Goal: Transaction & Acquisition: Purchase product/service

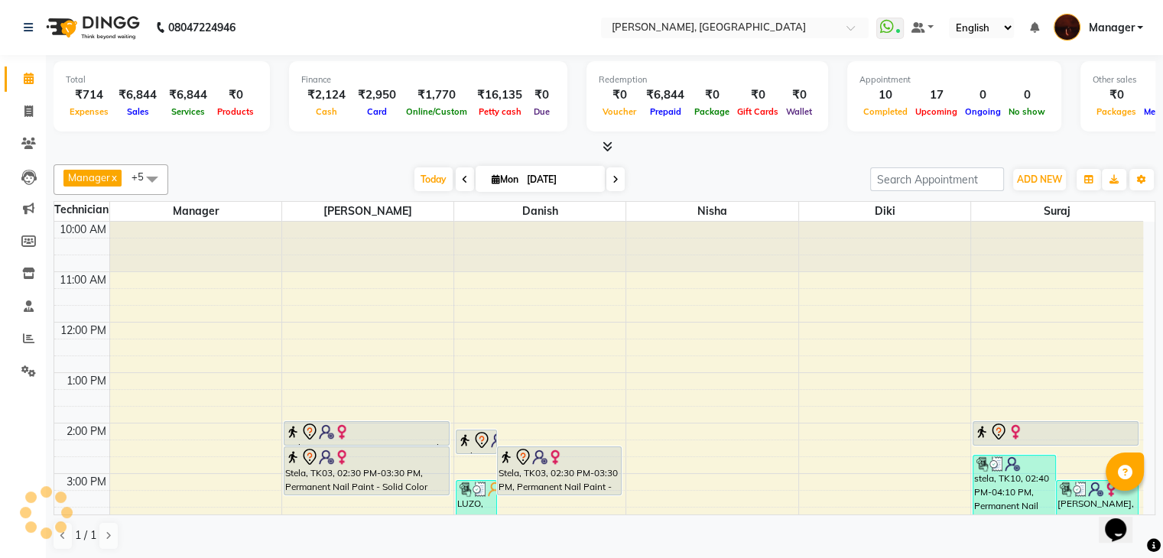
scroll to position [356, 0]
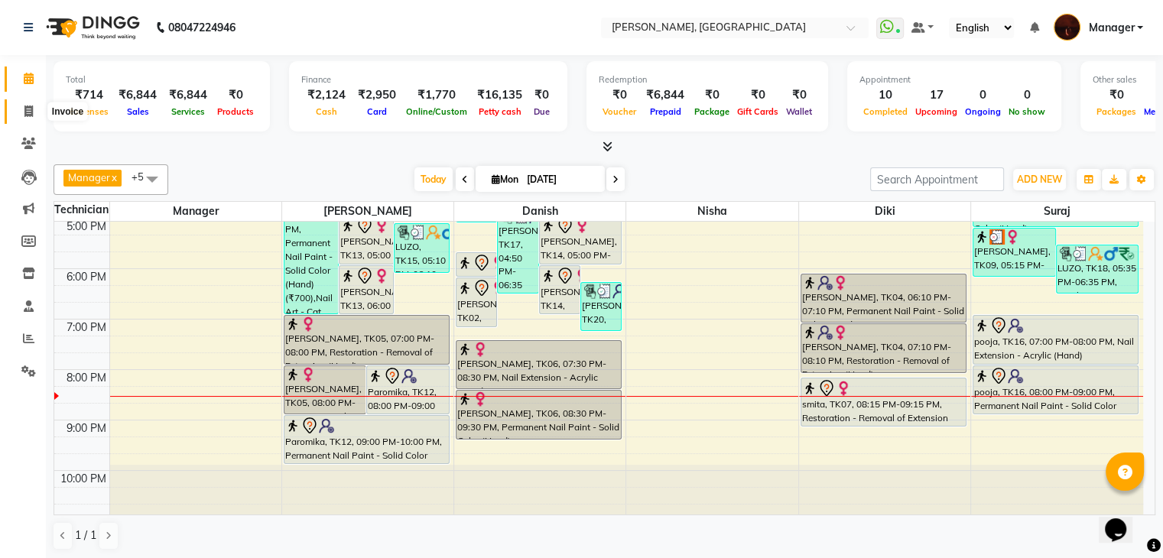
click at [28, 110] on icon at bounding box center [28, 111] width 8 height 11
select select "service"
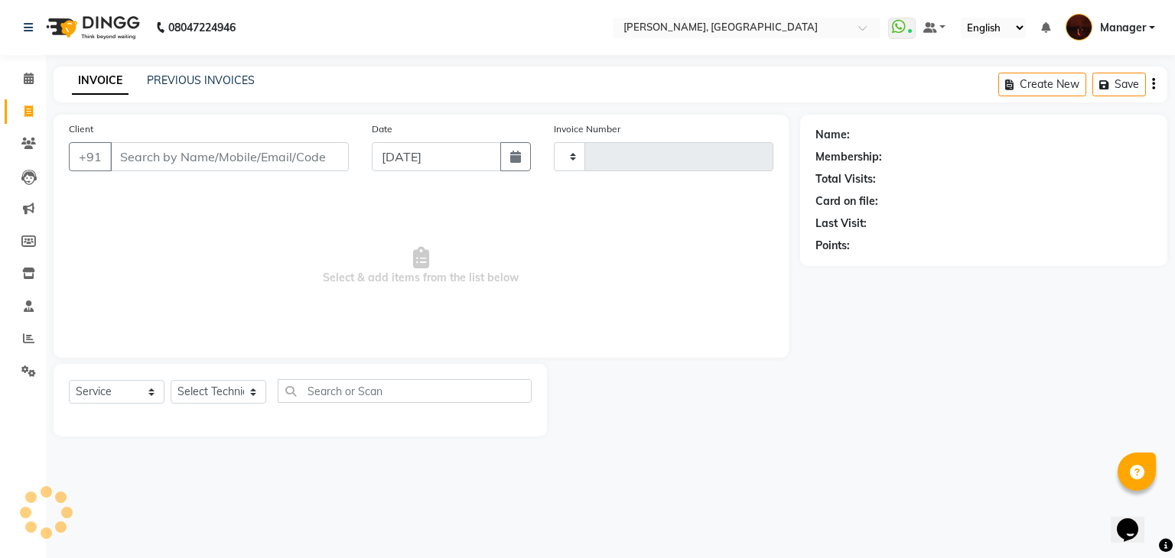
type input "1786"
select select "4063"
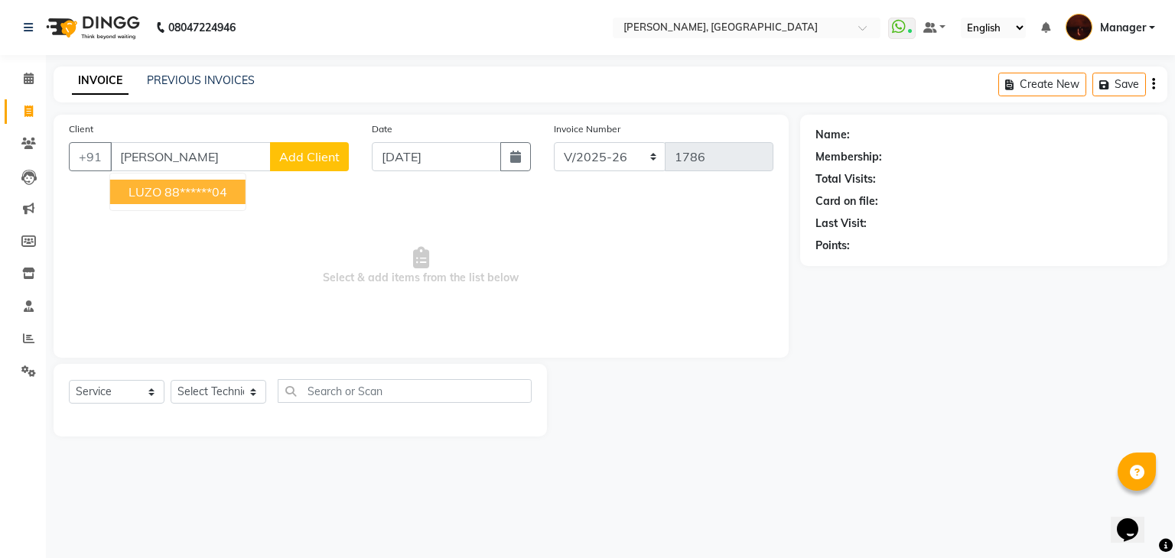
click at [165, 194] on ngb-highlight "88******04" at bounding box center [195, 191] width 63 height 15
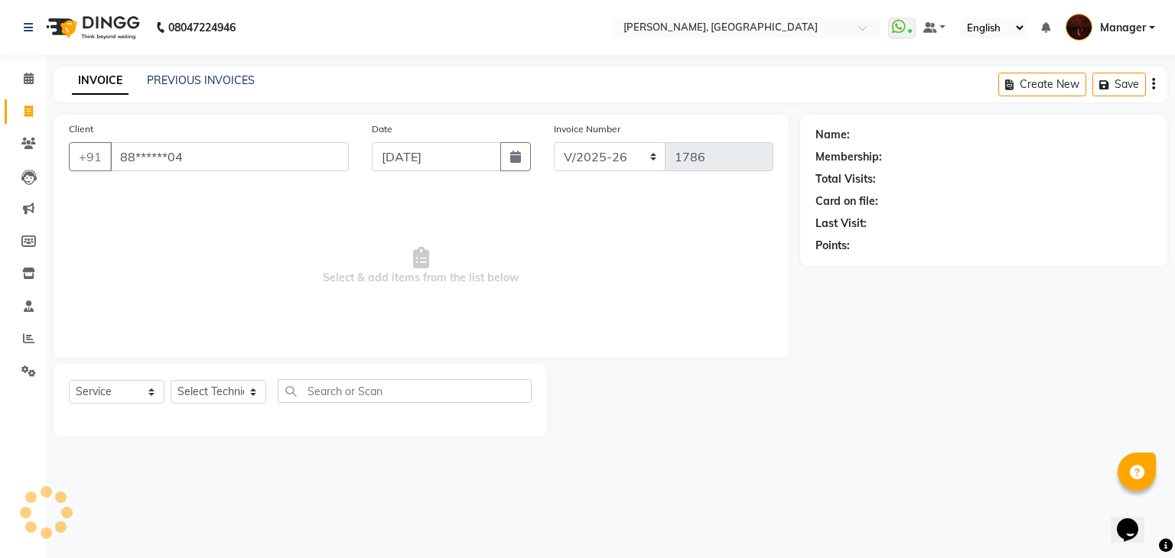
type input "88******04"
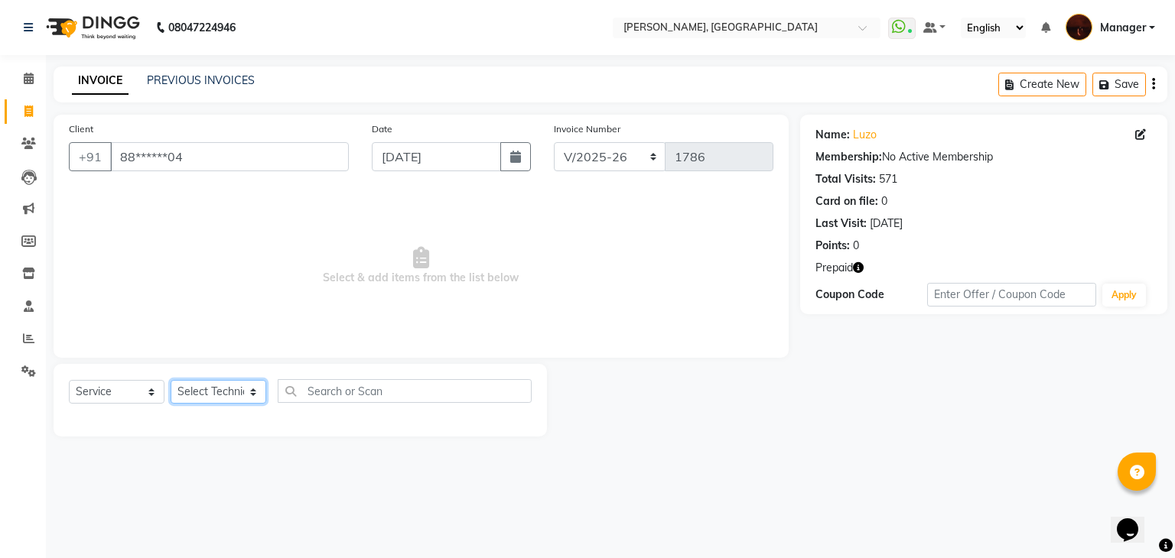
click at [226, 392] on select "Select Technician [PERSON_NAME] Diki [PERSON_NAME] Manager [PERSON_NAME] Pooja …" at bounding box center [219, 392] width 96 height 24
select select "20822"
click at [171, 381] on select "Select Technician [PERSON_NAME] Diki [PERSON_NAME] Manager [PERSON_NAME] Pooja …" at bounding box center [219, 392] width 96 height 24
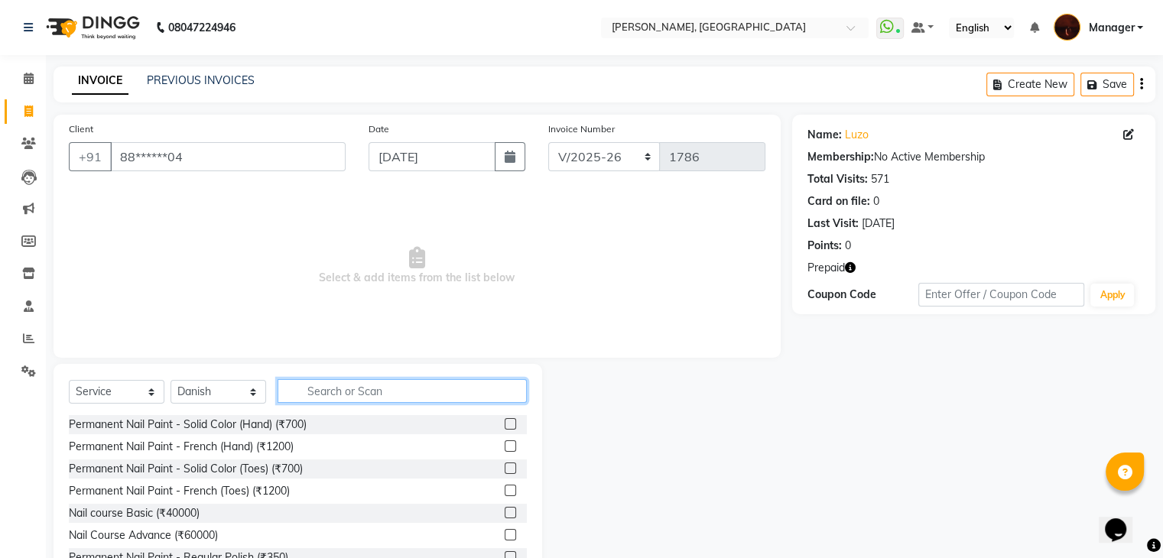
click at [321, 392] on input "text" at bounding box center [402, 391] width 249 height 24
type input "rem"
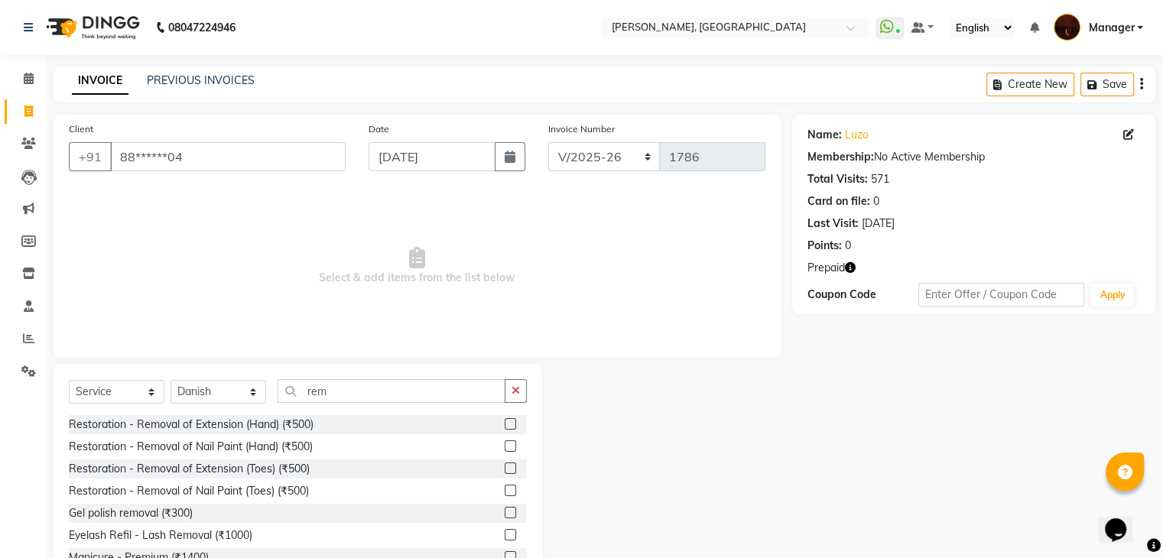
click at [505, 418] on div at bounding box center [516, 424] width 22 height 19
click at [505, 423] on label at bounding box center [510, 423] width 11 height 11
click at [505, 423] on input "checkbox" at bounding box center [510, 425] width 10 height 10
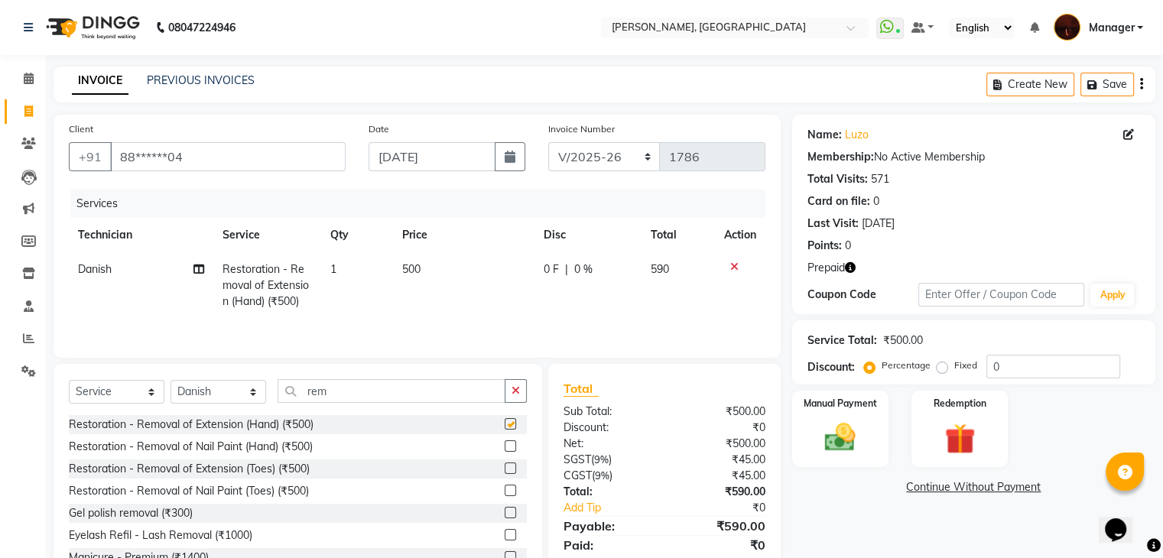
checkbox input "false"
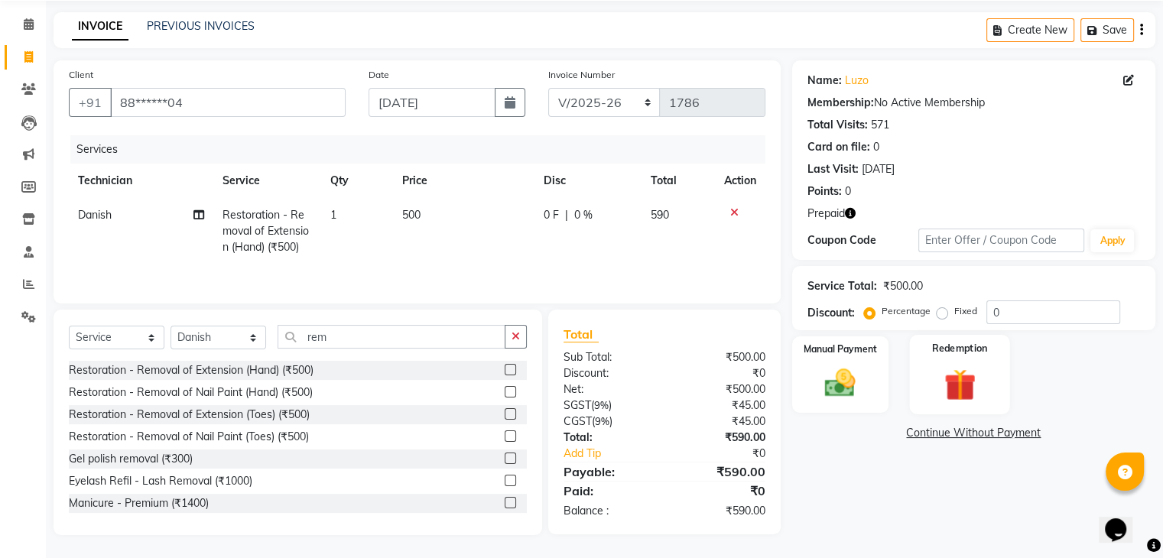
click at [959, 366] on img at bounding box center [959, 385] width 51 height 39
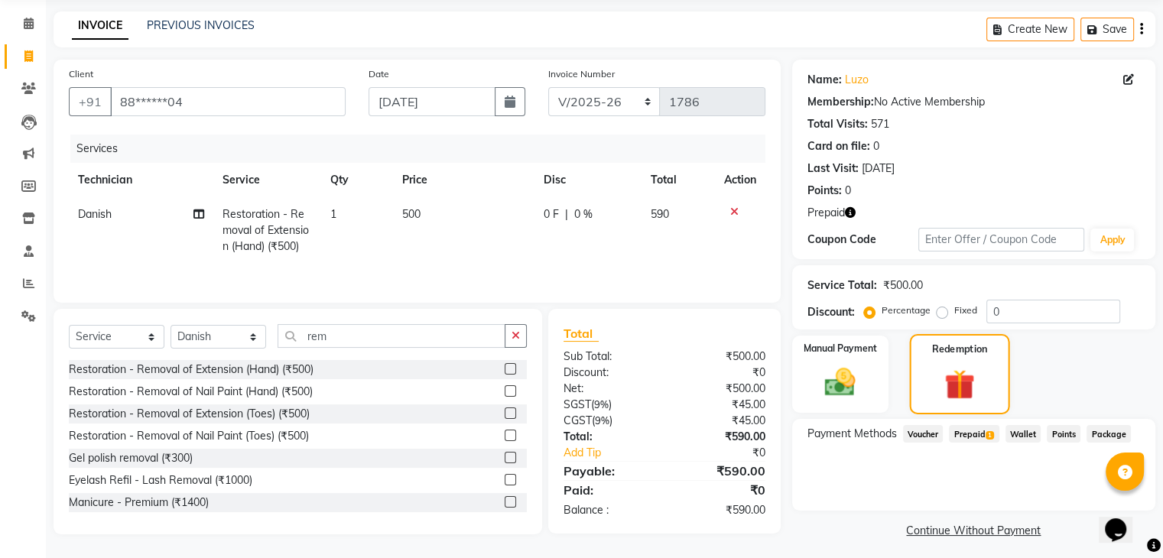
scroll to position [61, 0]
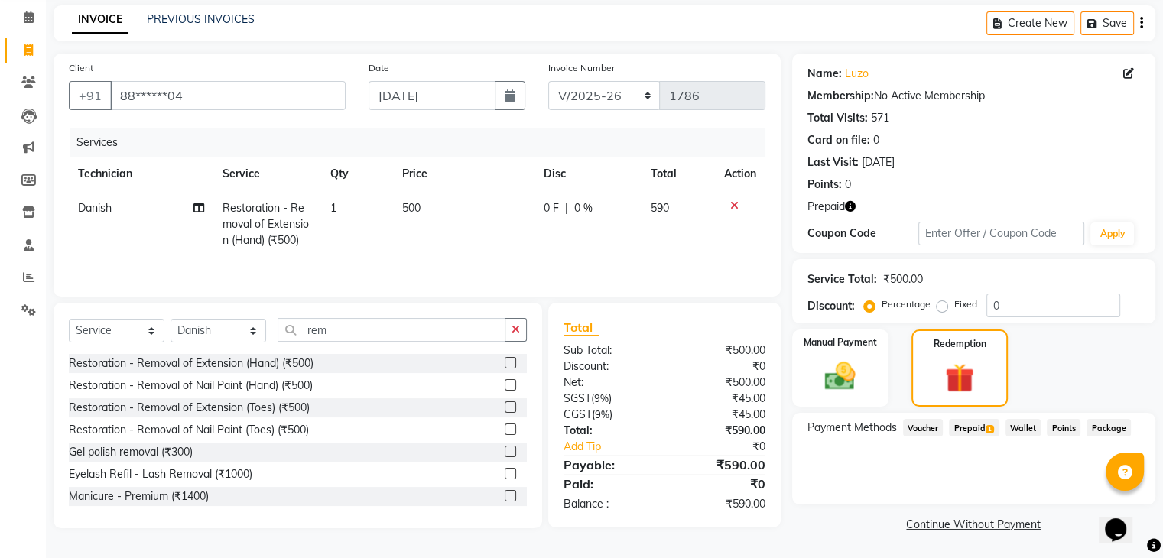
click at [975, 426] on span "Prepaid 1" at bounding box center [974, 428] width 50 height 18
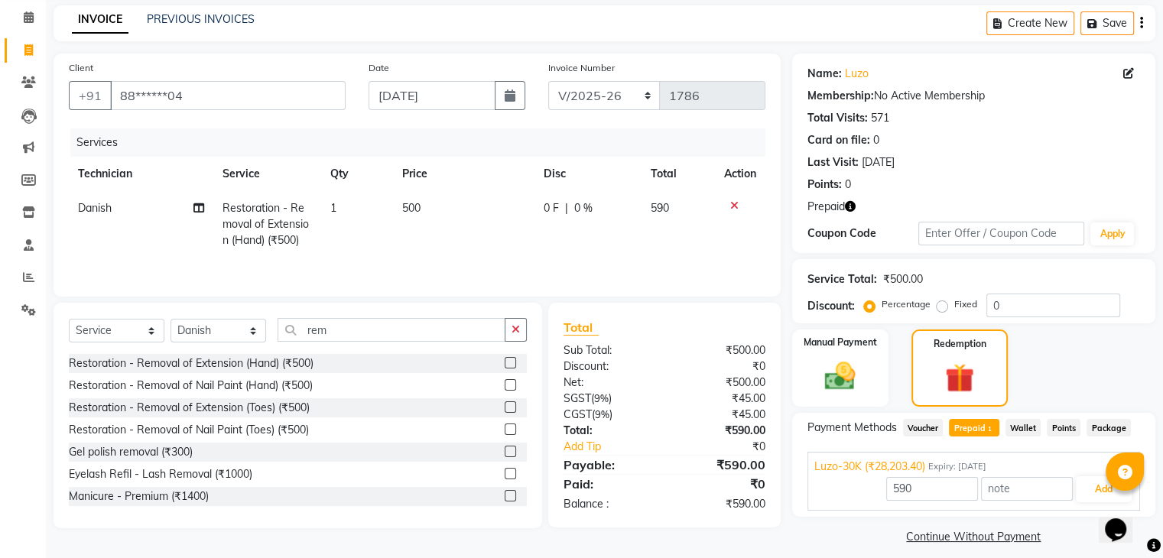
scroll to position [74, 0]
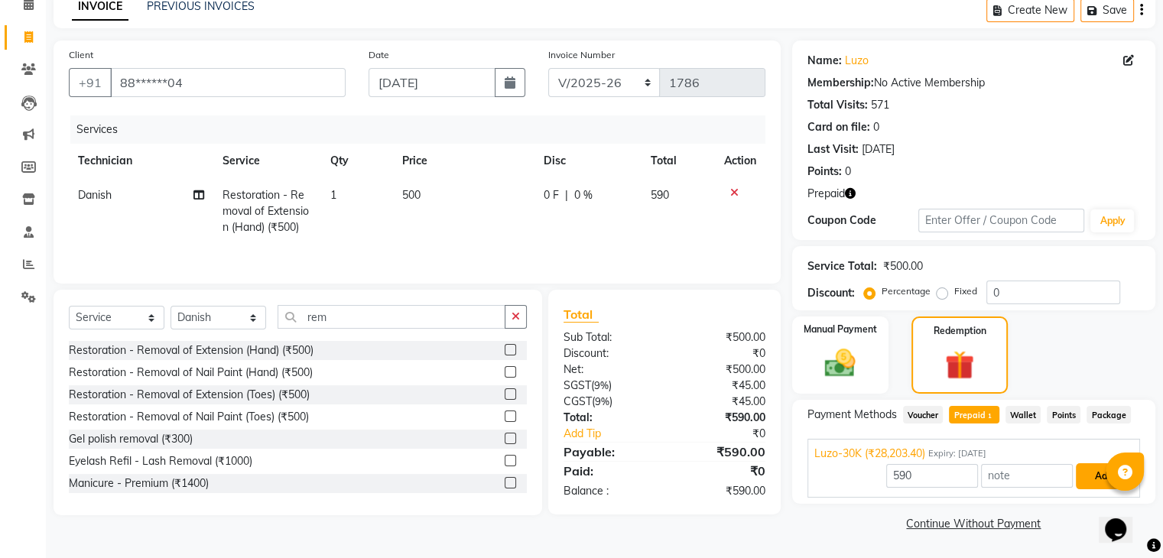
click at [1094, 469] on button "Add" at bounding box center [1104, 477] width 56 height 26
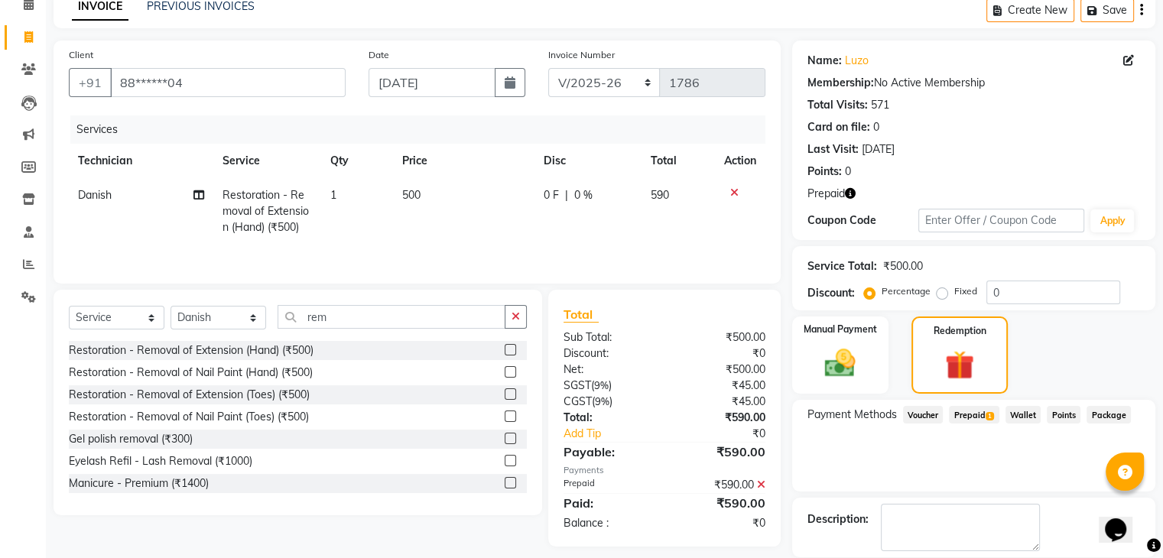
scroll to position [148, 0]
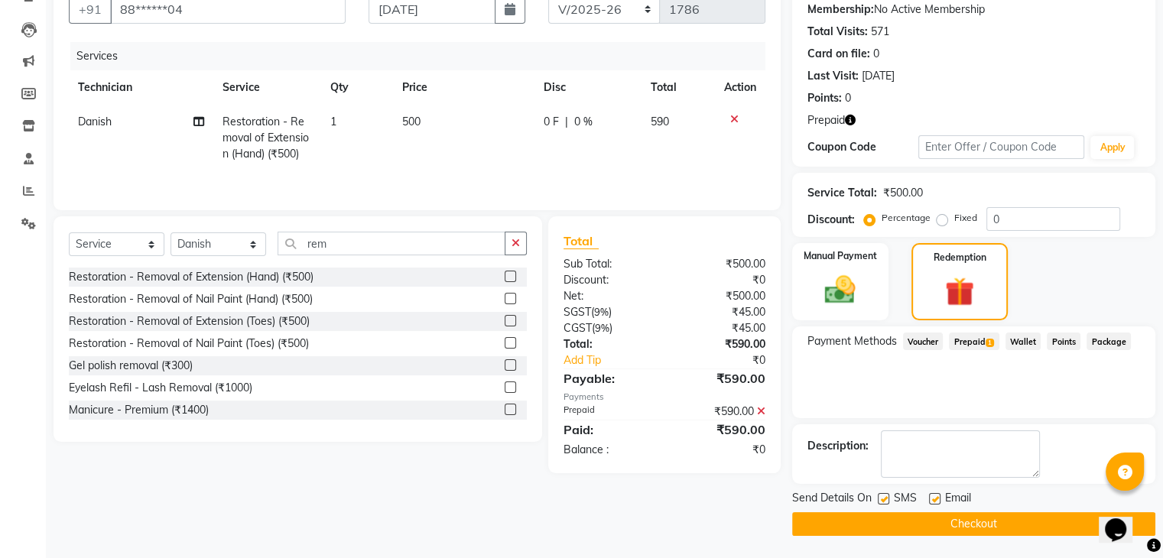
click at [951, 521] on button "Checkout" at bounding box center [973, 524] width 363 height 24
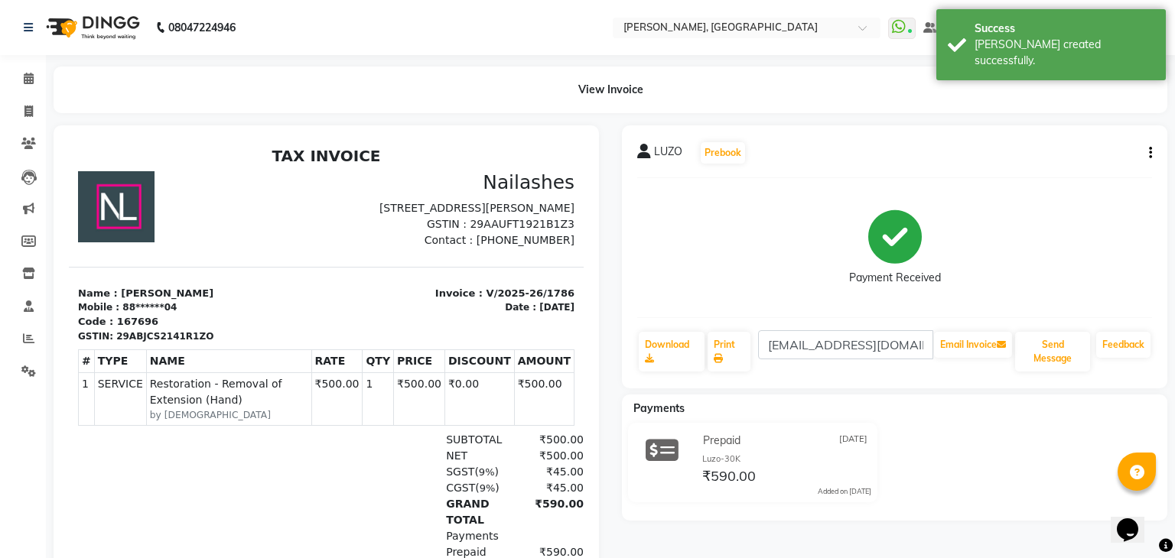
select select "service"
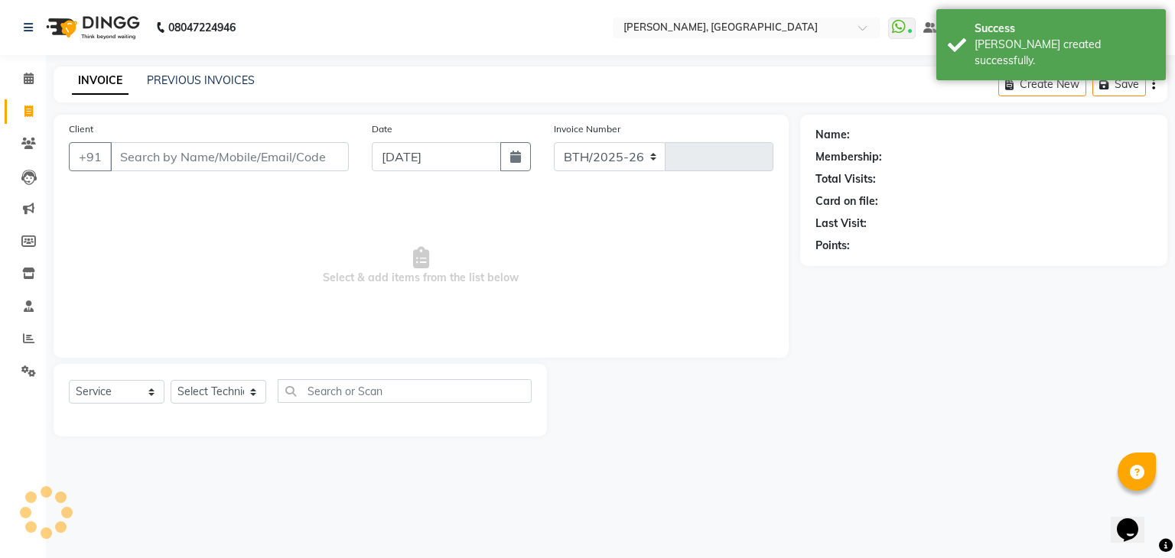
select select "4063"
type input "1787"
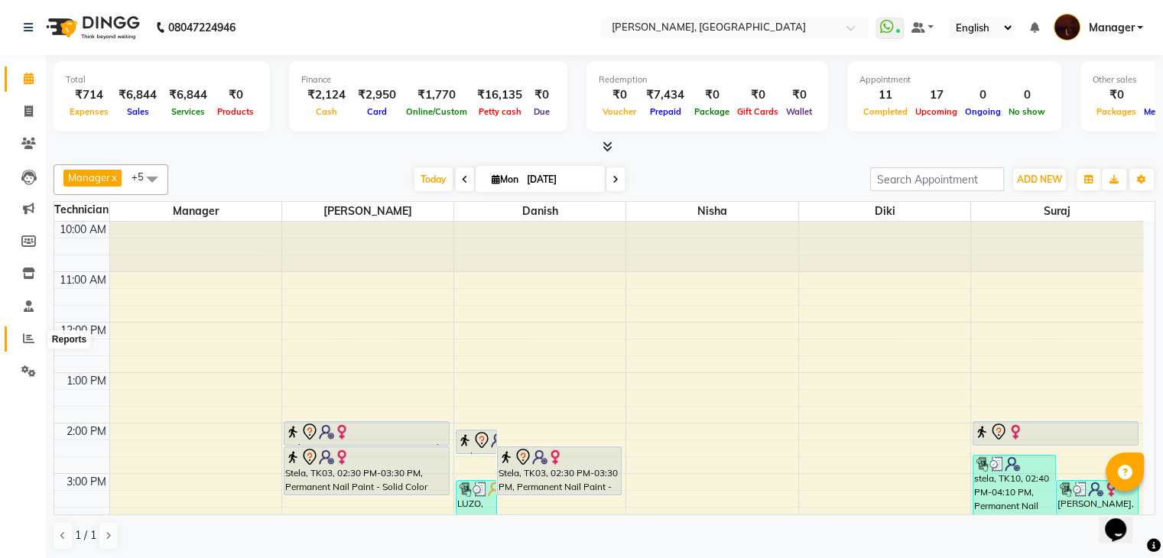
click at [30, 337] on icon at bounding box center [28, 338] width 11 height 11
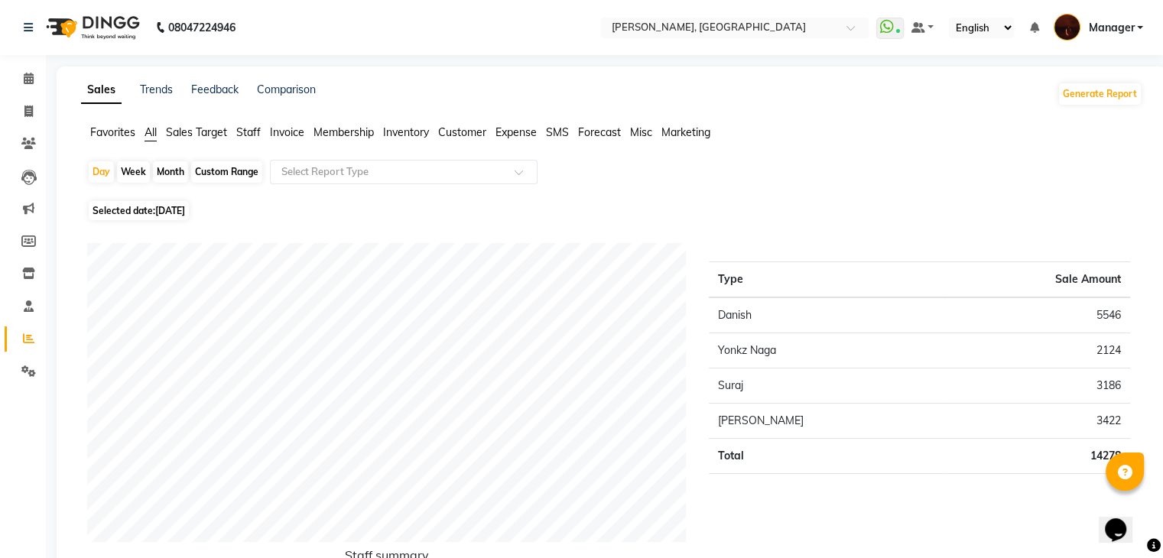
click at [248, 135] on span "Staff" at bounding box center [248, 132] width 24 height 14
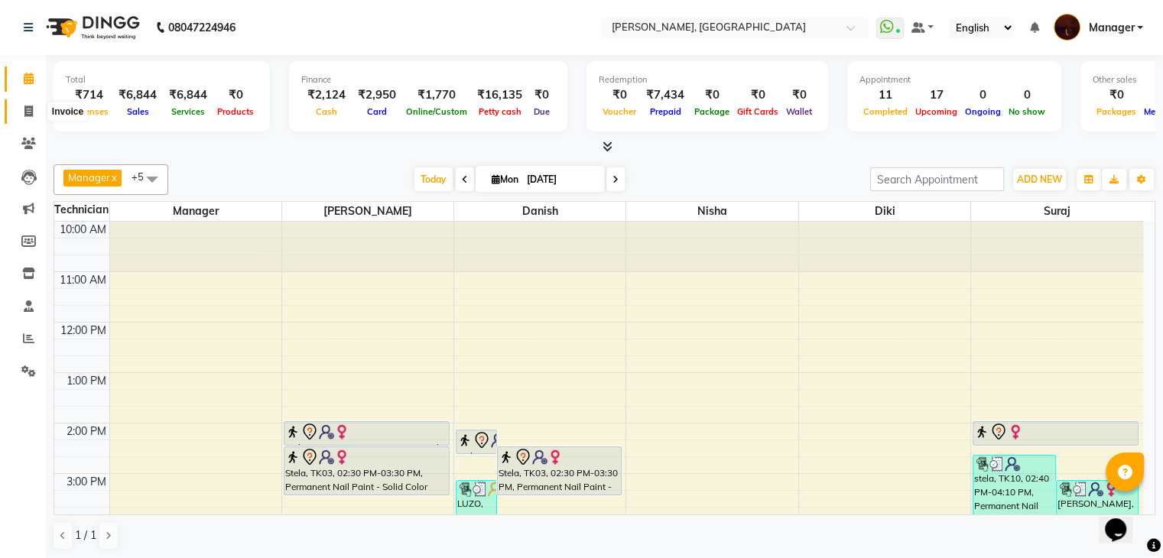
click at [26, 112] on icon at bounding box center [28, 111] width 8 height 11
select select "service"
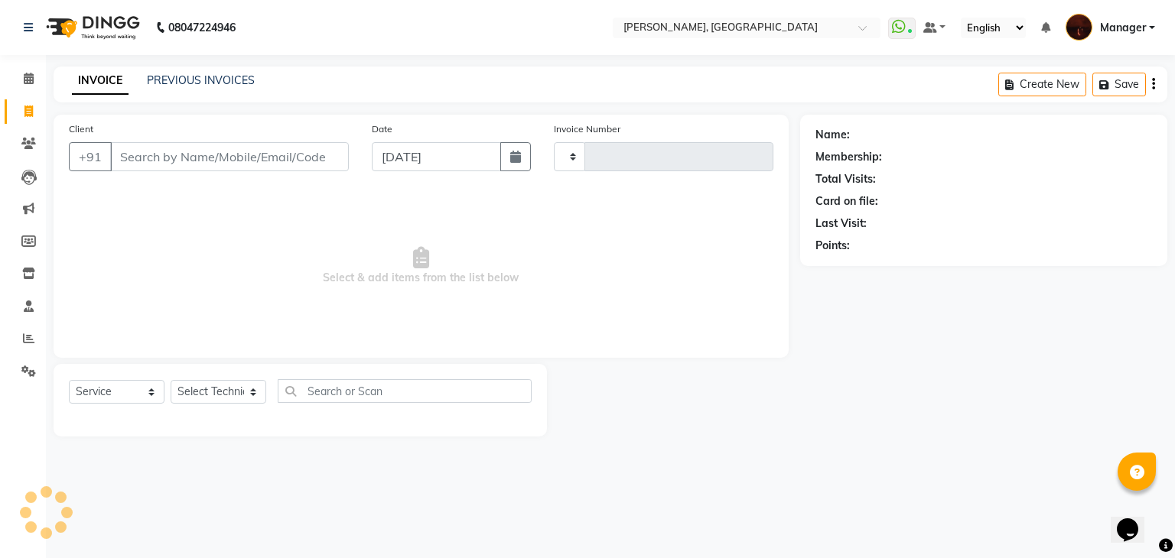
type input "1787"
select select "4063"
click at [214, 155] on input "Client" at bounding box center [229, 156] width 239 height 29
click at [194, 398] on select "Select Technician [PERSON_NAME] Diki [PERSON_NAME] Manager [PERSON_NAME] Pooja …" at bounding box center [219, 392] width 96 height 24
select select "35072"
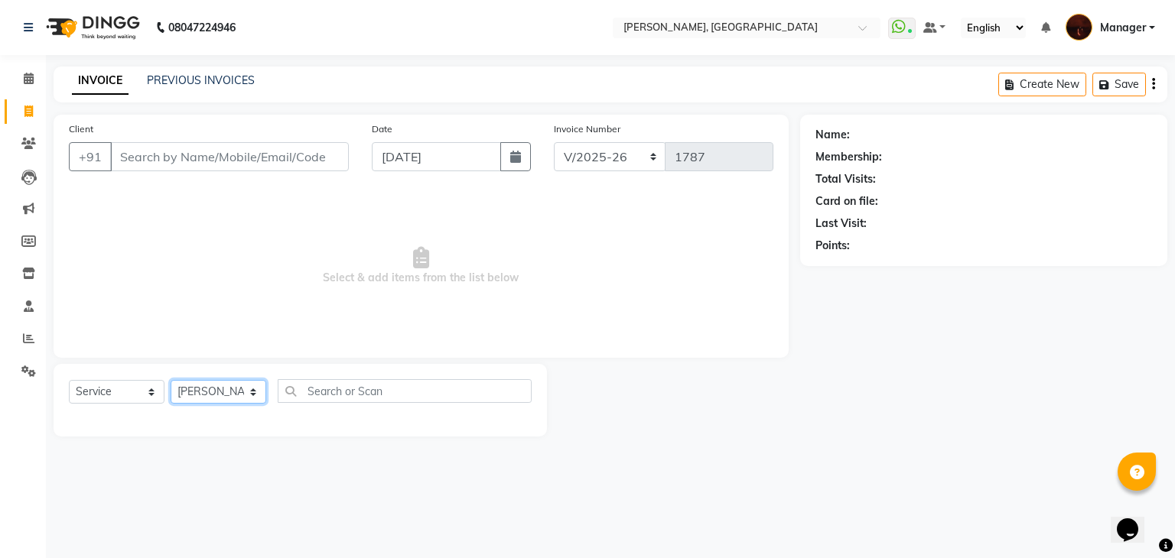
click at [171, 381] on select "Select Technician [PERSON_NAME] Diki [PERSON_NAME] Manager [PERSON_NAME] Pooja …" at bounding box center [219, 392] width 96 height 24
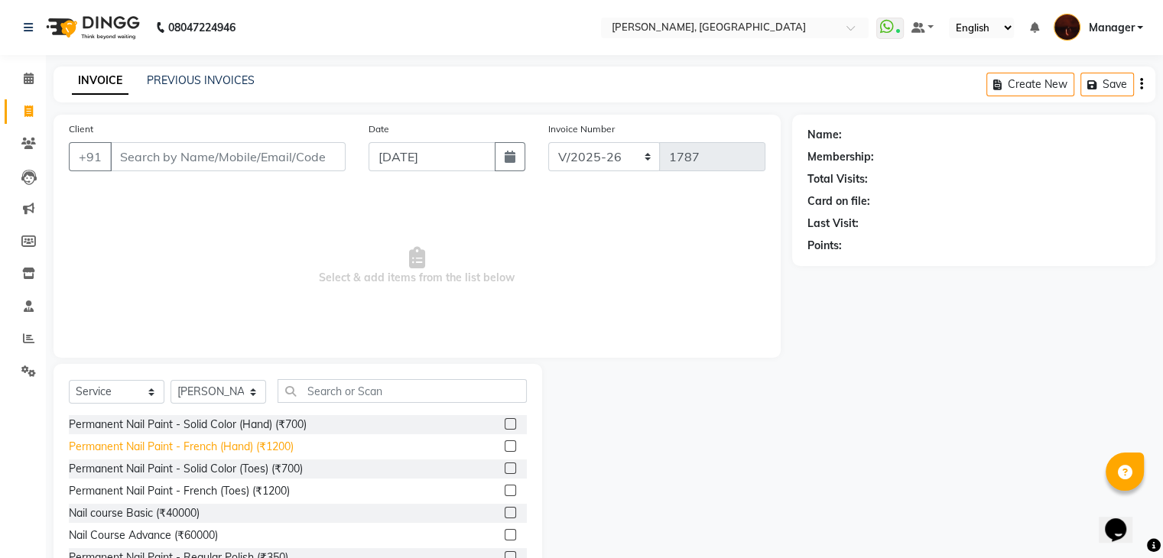
click at [252, 447] on div "Permanent Nail Paint - French (Hand) (₹1200)" at bounding box center [181, 447] width 225 height 16
checkbox input "false"
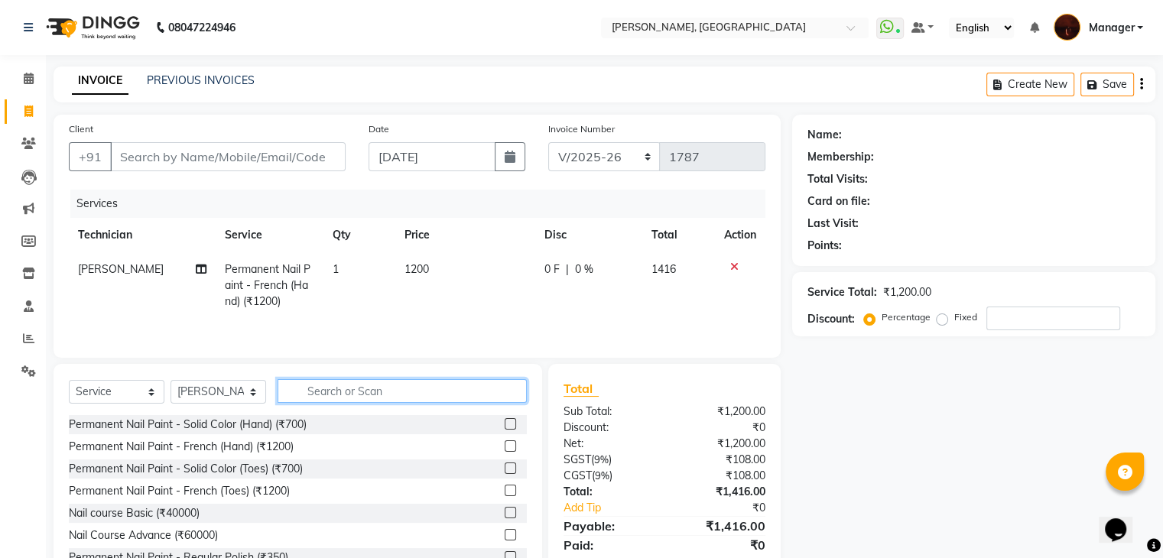
click at [355, 399] on input "text" at bounding box center [402, 391] width 249 height 24
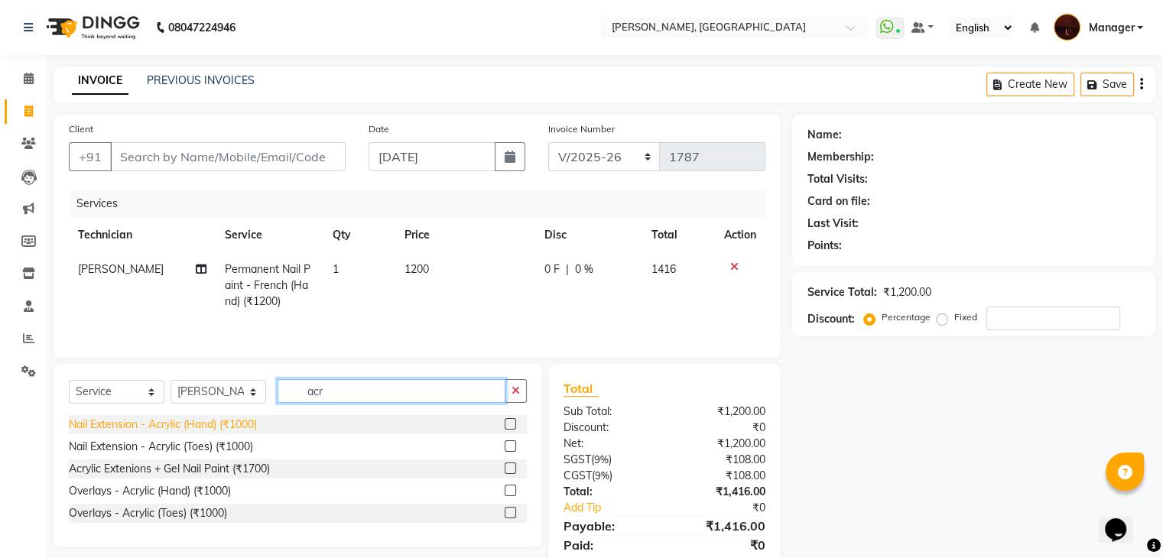
type input "acr"
click at [242, 424] on div "Nail Extension - Acrylic (Hand) (₹1000)" at bounding box center [163, 425] width 188 height 16
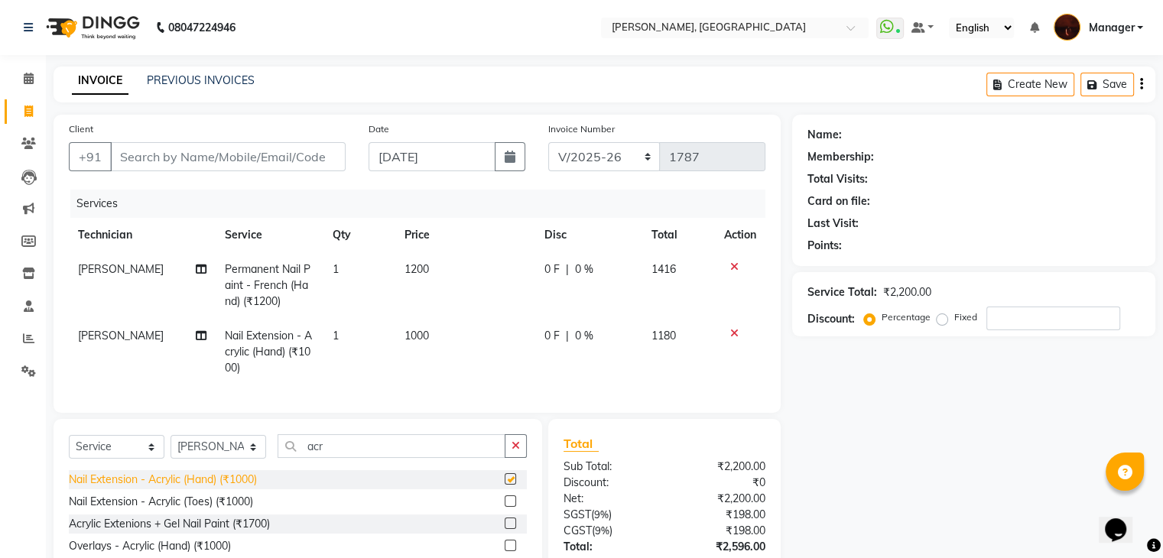
checkbox input "false"
click at [413, 333] on span "1000" at bounding box center [417, 336] width 24 height 14
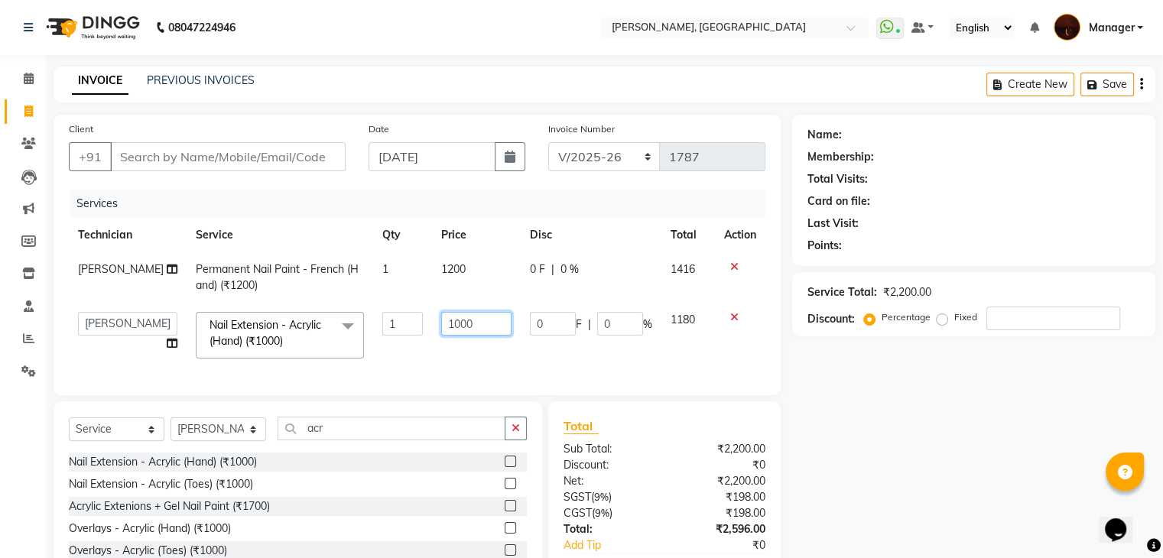
click at [454, 327] on input "1000" at bounding box center [476, 324] width 70 height 24
click at [447, 321] on input "1000" at bounding box center [476, 324] width 70 height 24
type input "500"
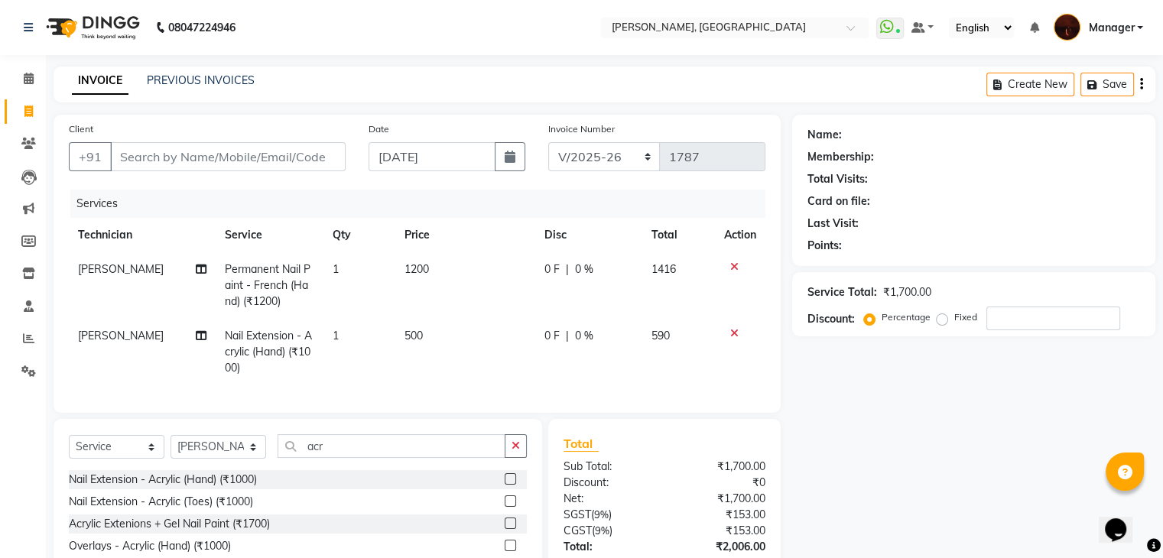
click at [529, 376] on div "Services Technician Service Qty Price Disc Total Action [PERSON_NAME] Permanent…" at bounding box center [417, 294] width 697 height 208
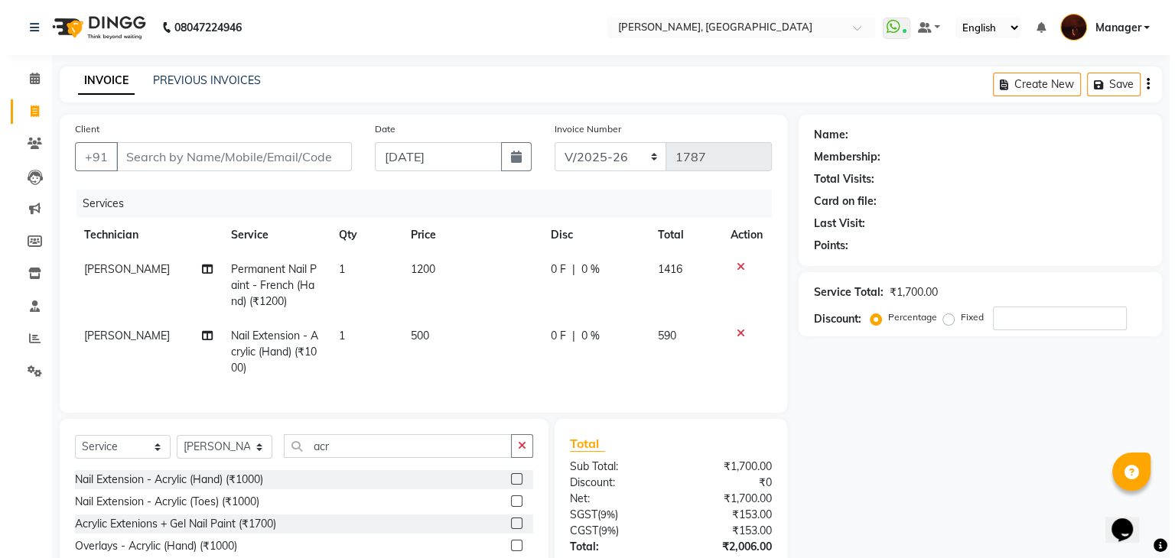
scroll to position [121, 0]
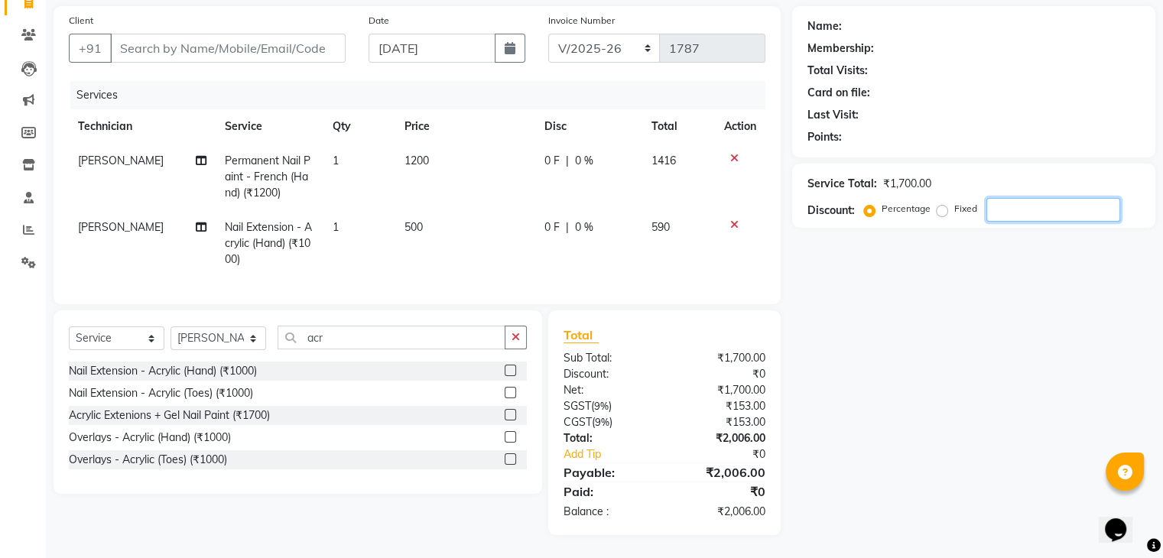
click at [1070, 198] on input "number" at bounding box center [1054, 210] width 134 height 24
type input "5"
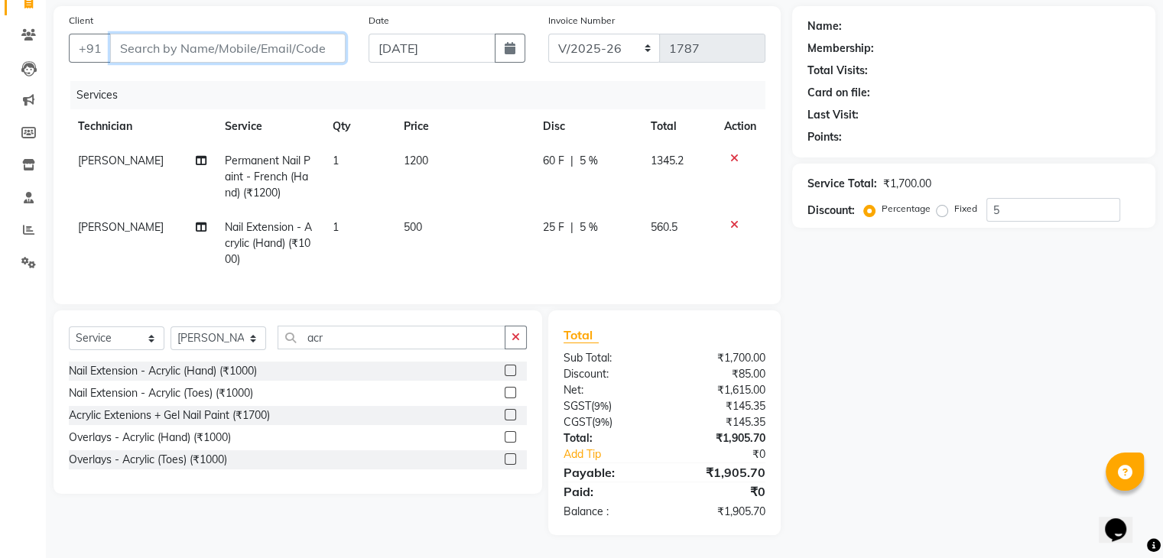
click at [280, 37] on input "Client" at bounding box center [228, 48] width 236 height 29
type input "9"
type input "0"
type input "9709880901"
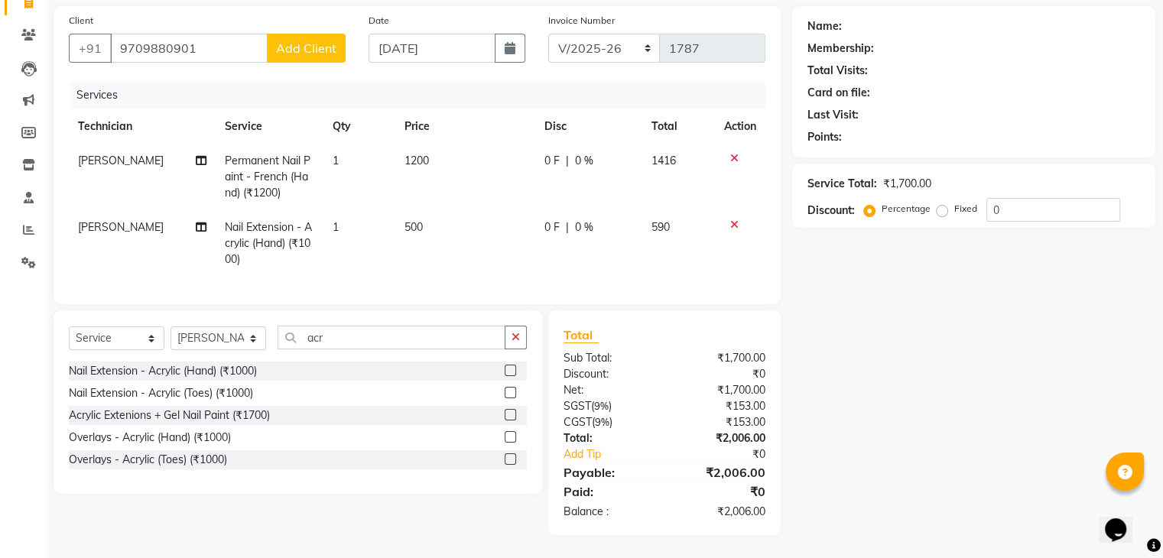
click at [286, 41] on span "Add Client" at bounding box center [306, 48] width 60 height 15
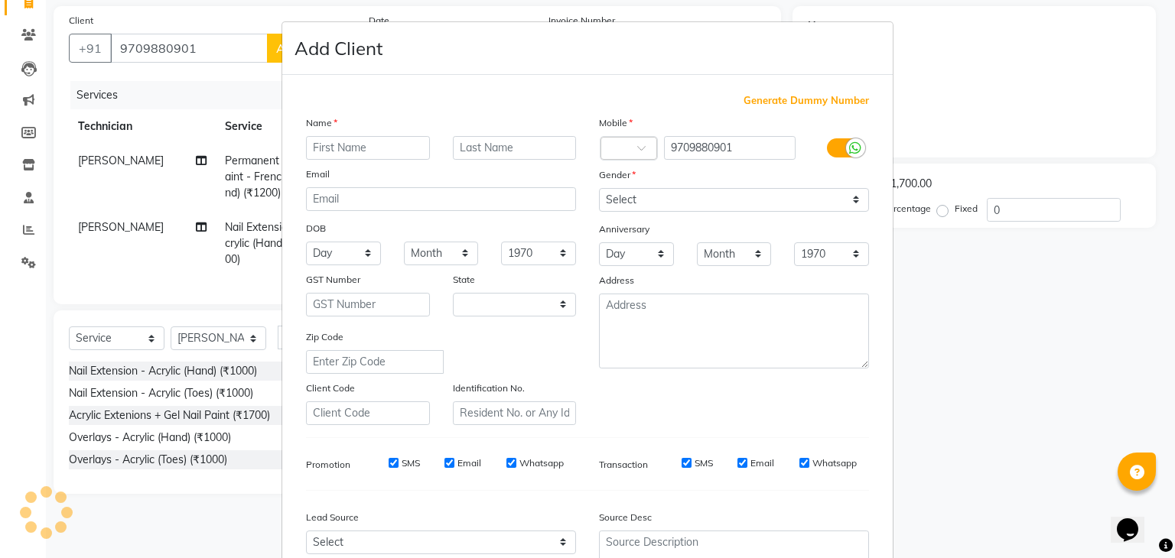
select select "21"
type input "Rohit"
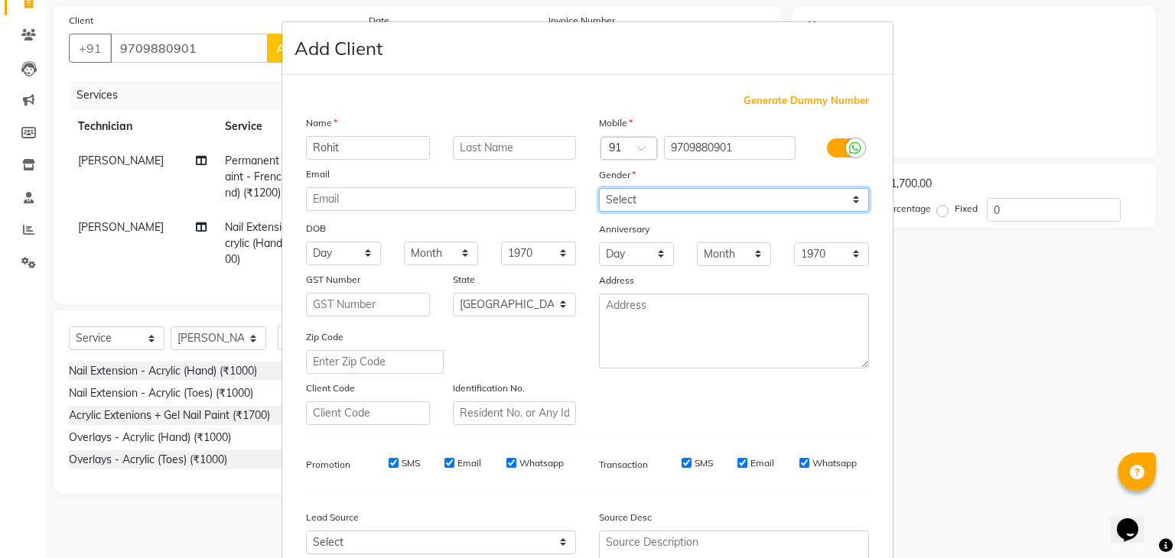
click at [630, 198] on select "Select [DEMOGRAPHIC_DATA] [DEMOGRAPHIC_DATA] Other Prefer Not To Say" at bounding box center [734, 200] width 270 height 24
click at [599, 189] on select "Select [DEMOGRAPHIC_DATA] [DEMOGRAPHIC_DATA] Other Prefer Not To Say" at bounding box center [734, 200] width 270 height 24
click at [676, 200] on select "Select [DEMOGRAPHIC_DATA] [DEMOGRAPHIC_DATA] Other Prefer Not To Say" at bounding box center [734, 200] width 270 height 24
select select "[DEMOGRAPHIC_DATA]"
click at [599, 189] on select "Select [DEMOGRAPHIC_DATA] [DEMOGRAPHIC_DATA] Other Prefer Not To Say" at bounding box center [734, 200] width 270 height 24
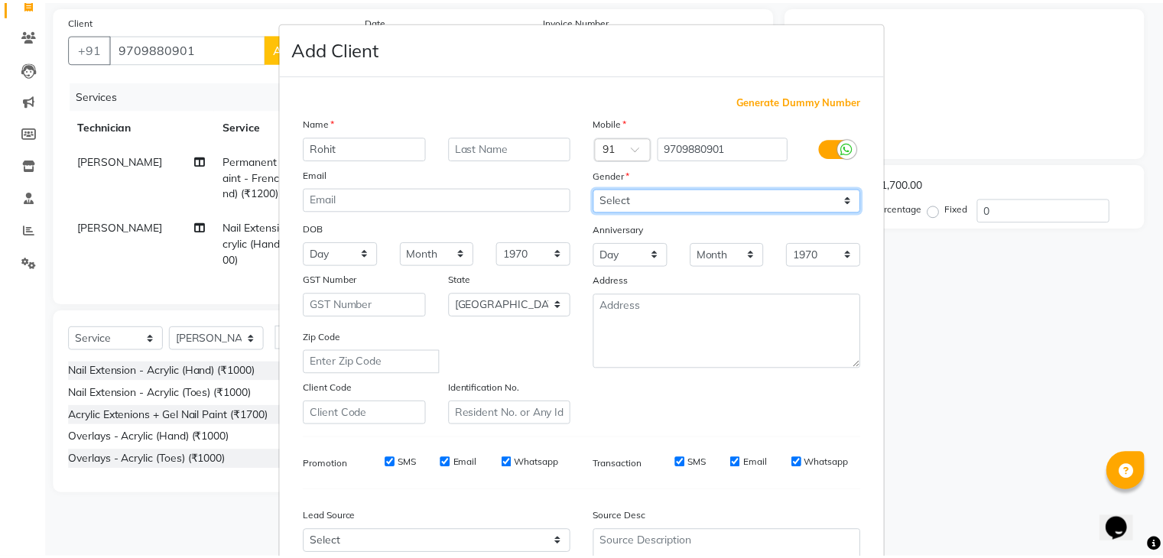
scroll to position [155, 0]
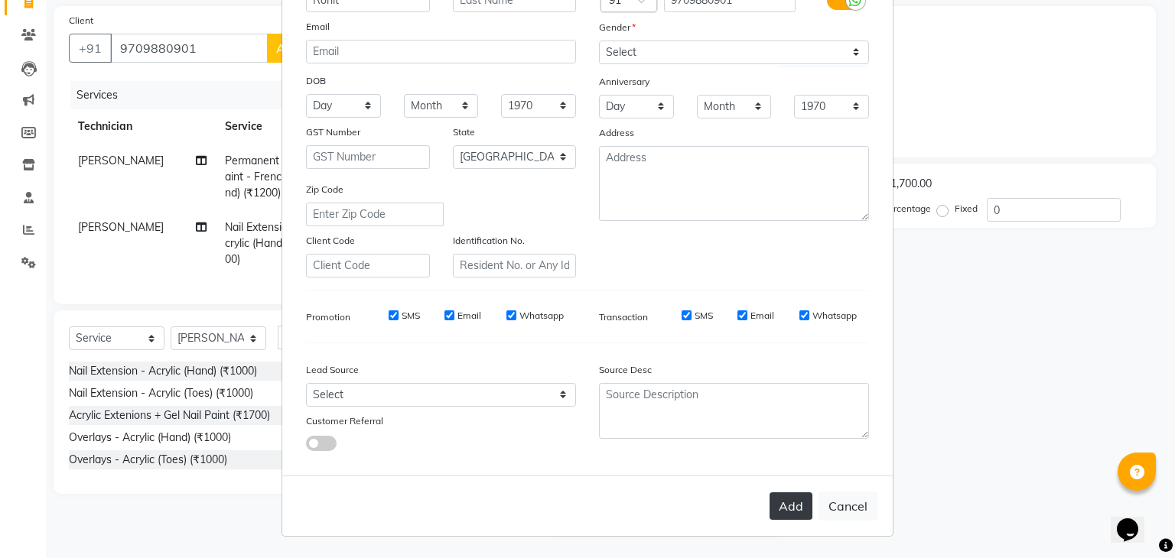
click at [777, 506] on button "Add" at bounding box center [790, 507] width 43 height 28
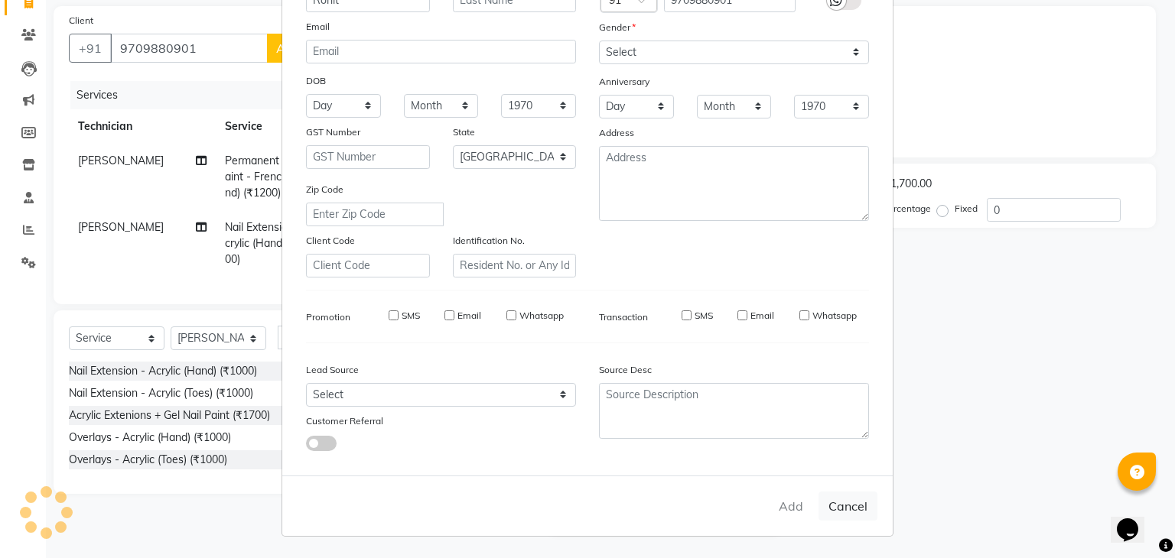
type input "97******01"
select select
select select "null"
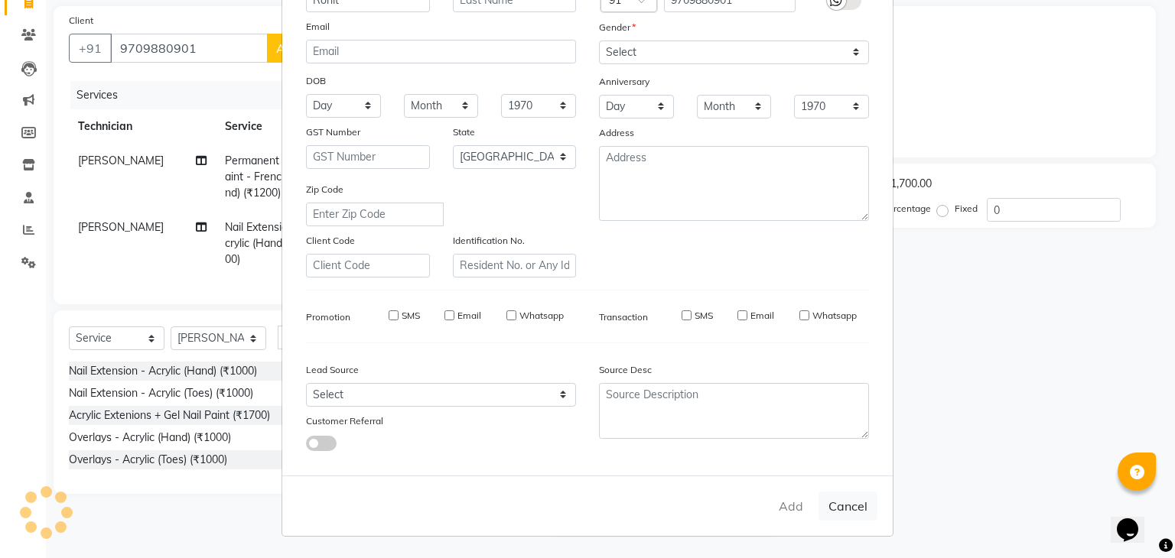
select select
checkbox input "false"
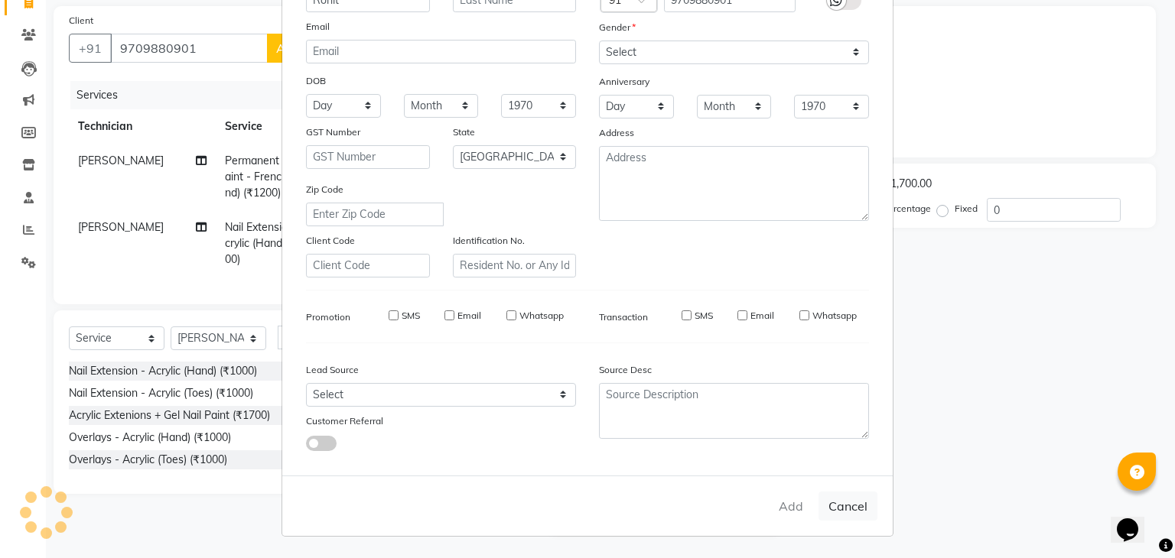
checkbox input "false"
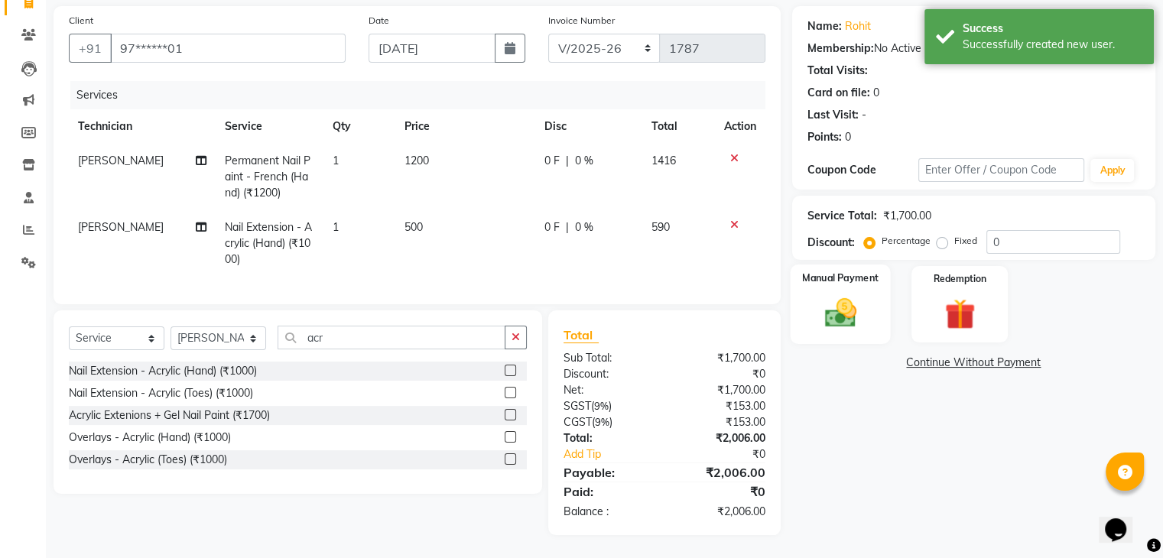
click at [842, 298] on img at bounding box center [840, 313] width 51 height 37
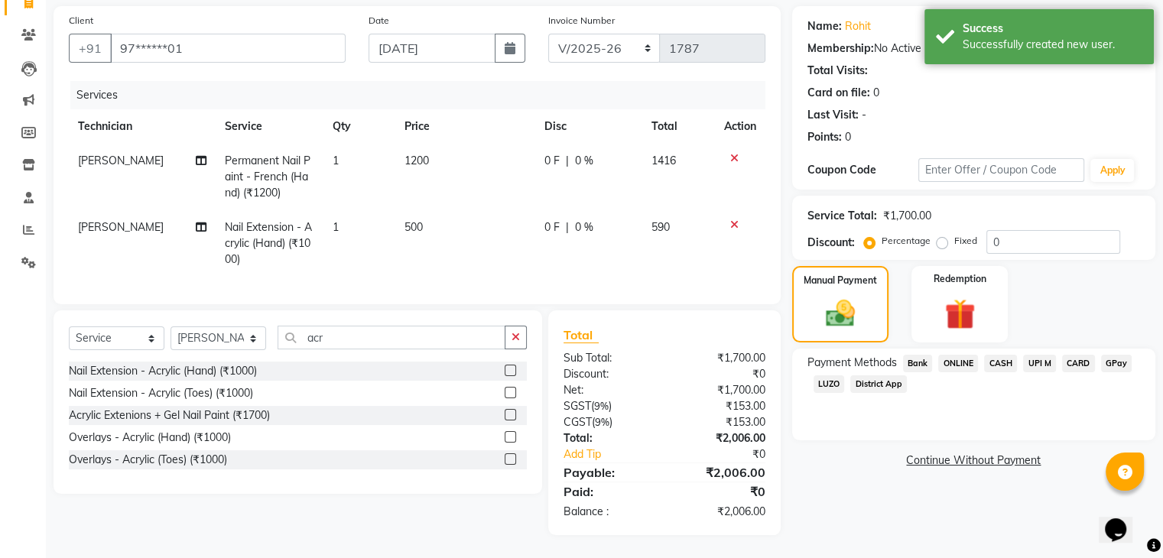
click at [964, 355] on span "ONLINE" at bounding box center [958, 364] width 40 height 18
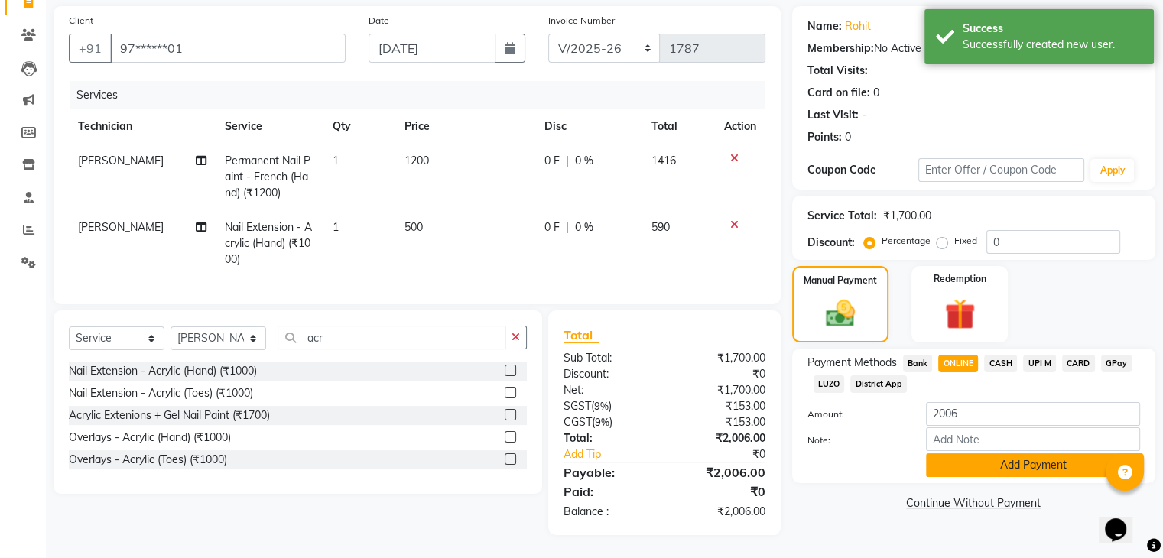
click at [1000, 460] on button "Add Payment" at bounding box center [1033, 466] width 214 height 24
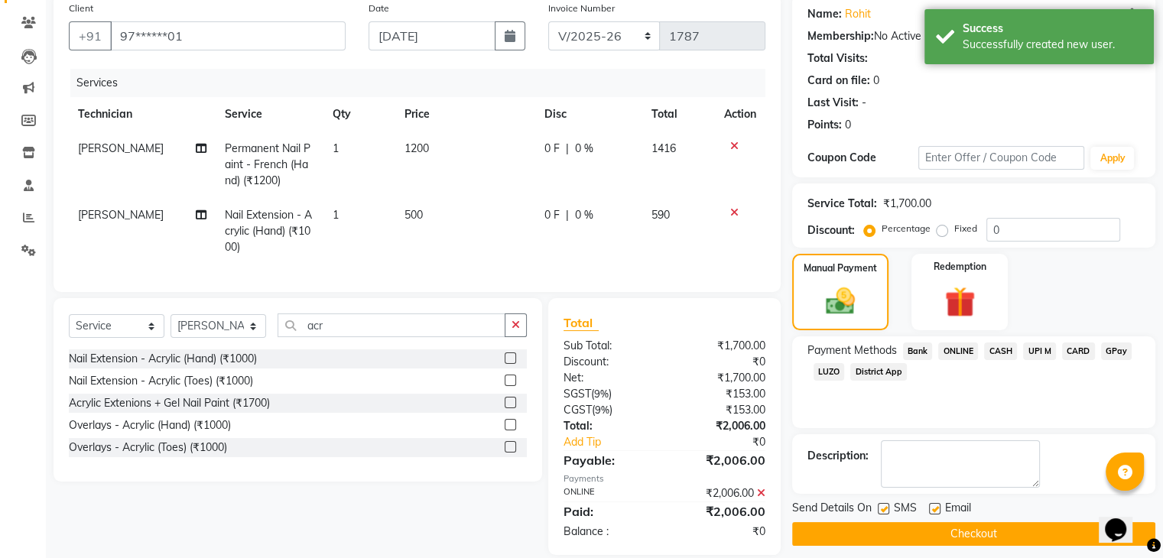
click at [951, 532] on button "Checkout" at bounding box center [973, 534] width 363 height 24
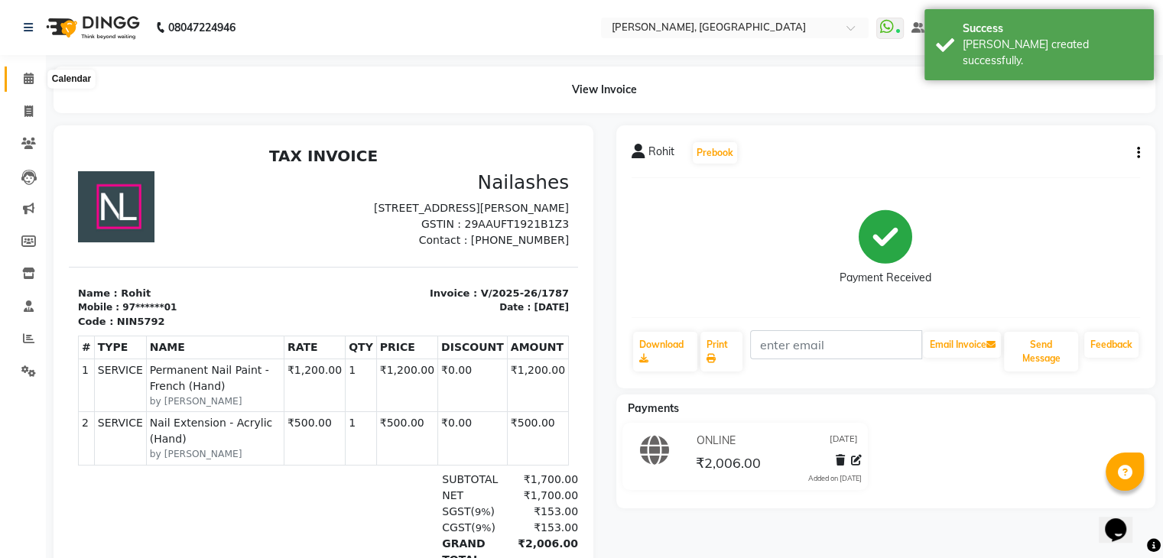
click at [31, 74] on icon at bounding box center [29, 78] width 10 height 11
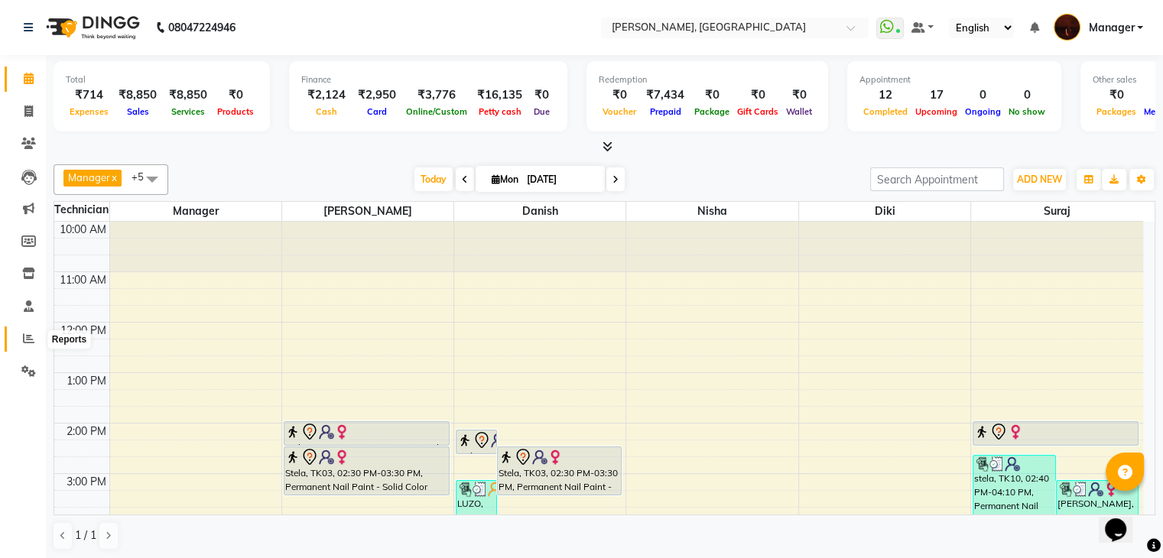
click at [28, 339] on icon at bounding box center [28, 338] width 11 height 11
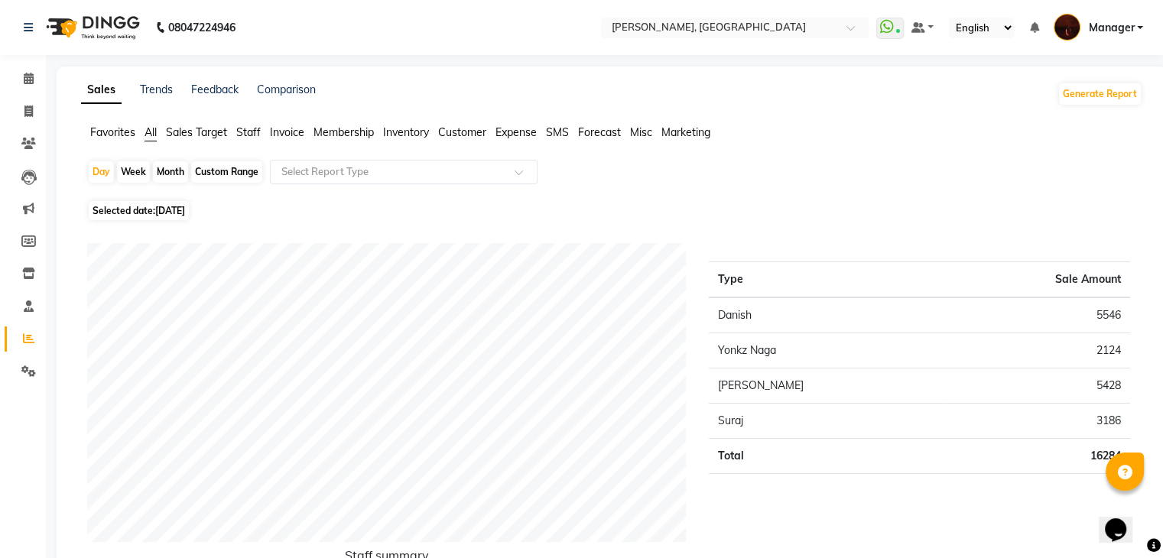
click at [249, 132] on span "Staff" at bounding box center [248, 132] width 24 height 14
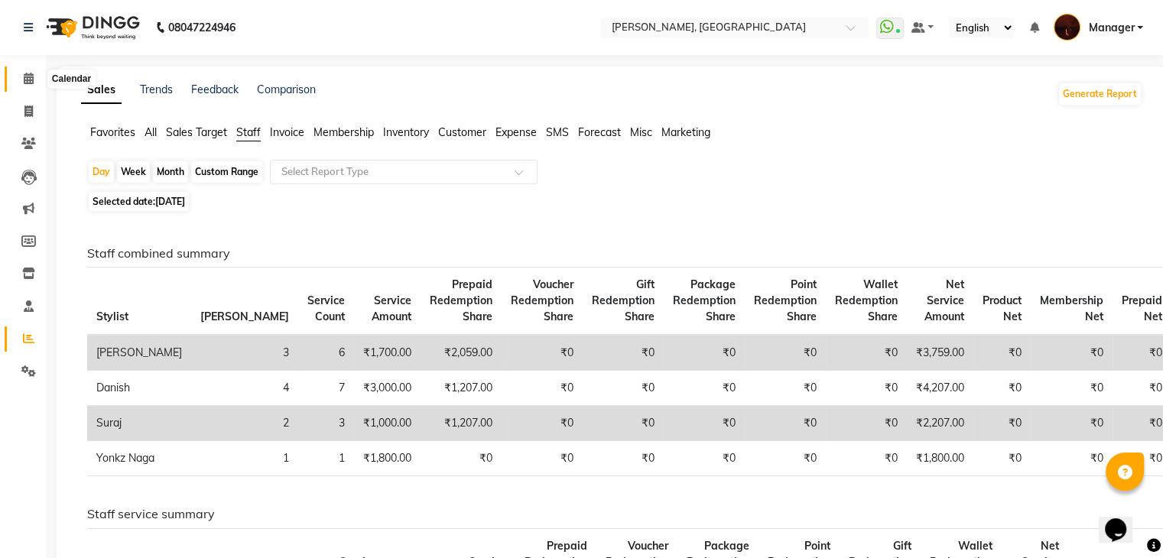
click at [27, 80] on icon at bounding box center [29, 78] width 10 height 11
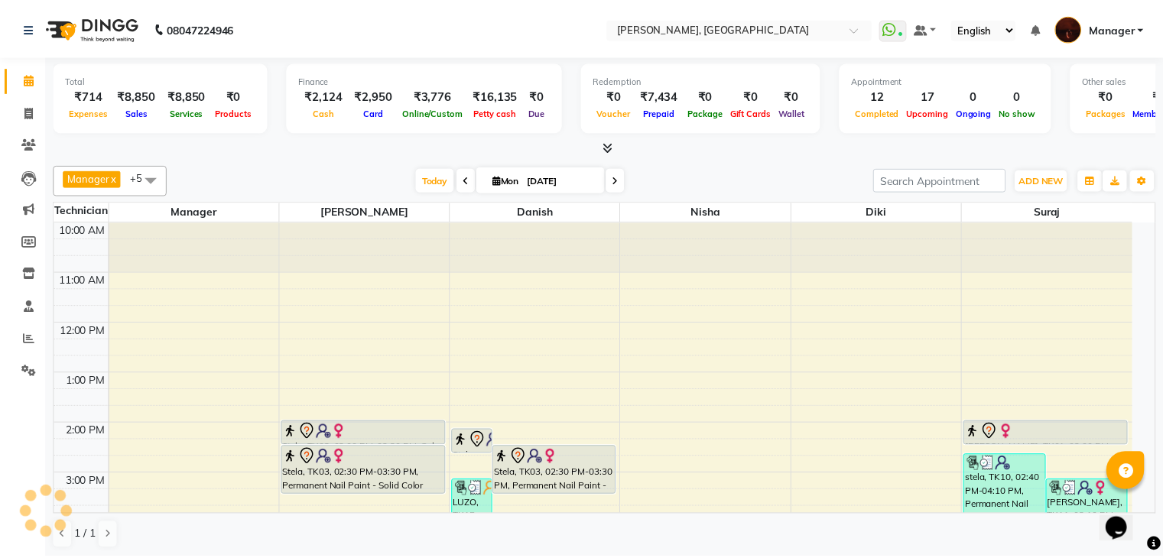
scroll to position [327, 0]
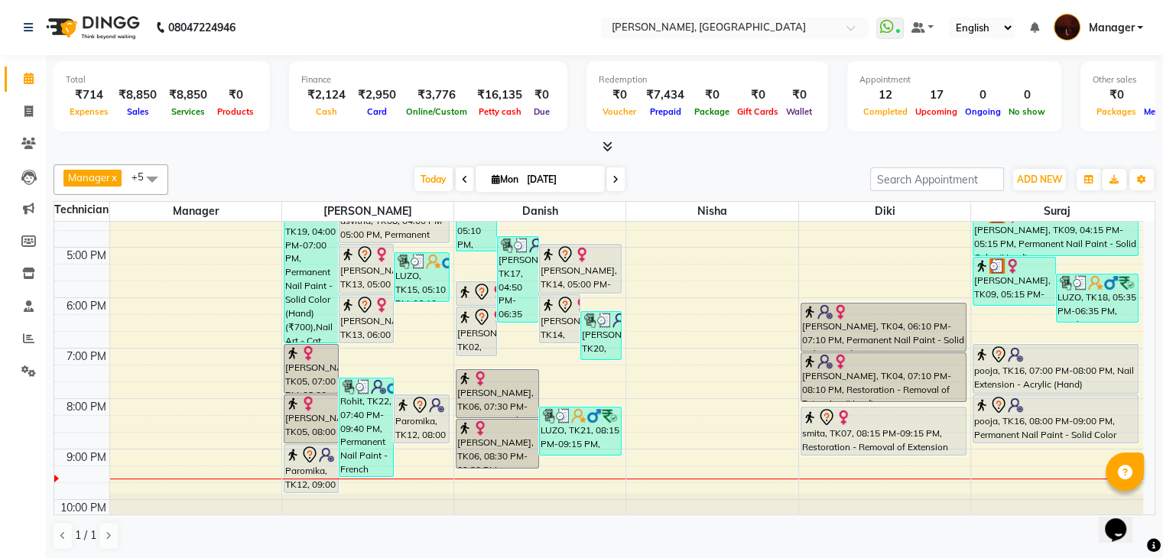
click at [612, 152] on span at bounding box center [605, 147] width 16 height 16
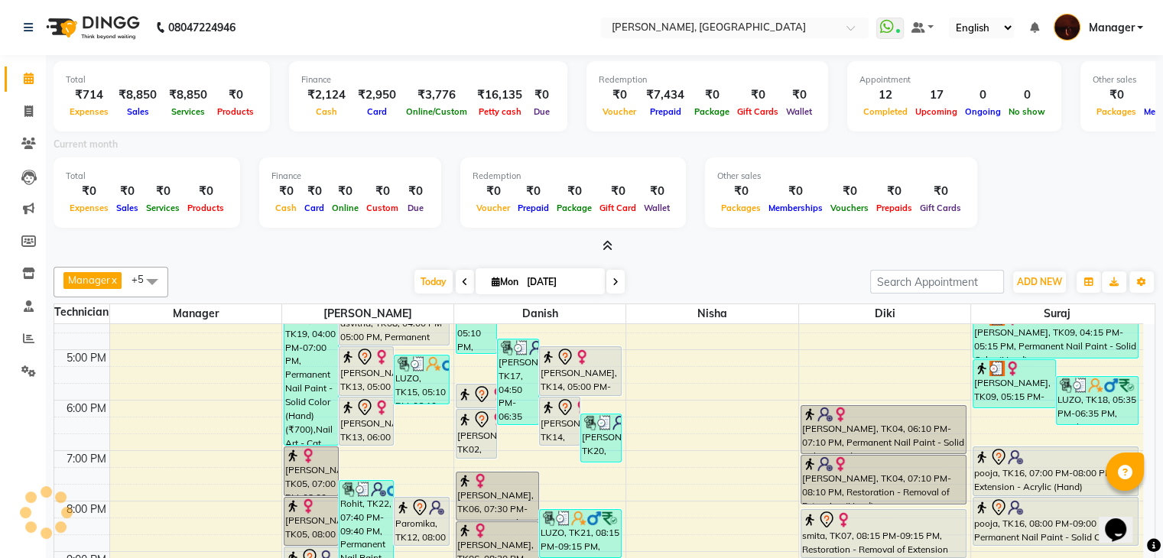
click at [612, 152] on div "Current month" at bounding box center [604, 146] width 1125 height 21
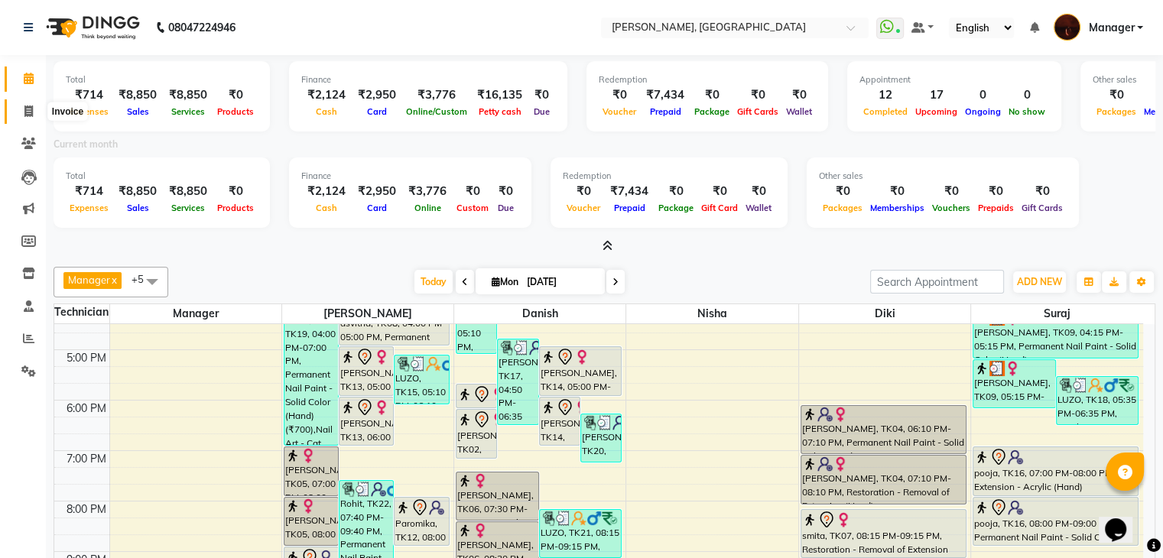
click at [26, 112] on icon at bounding box center [28, 111] width 8 height 11
select select "service"
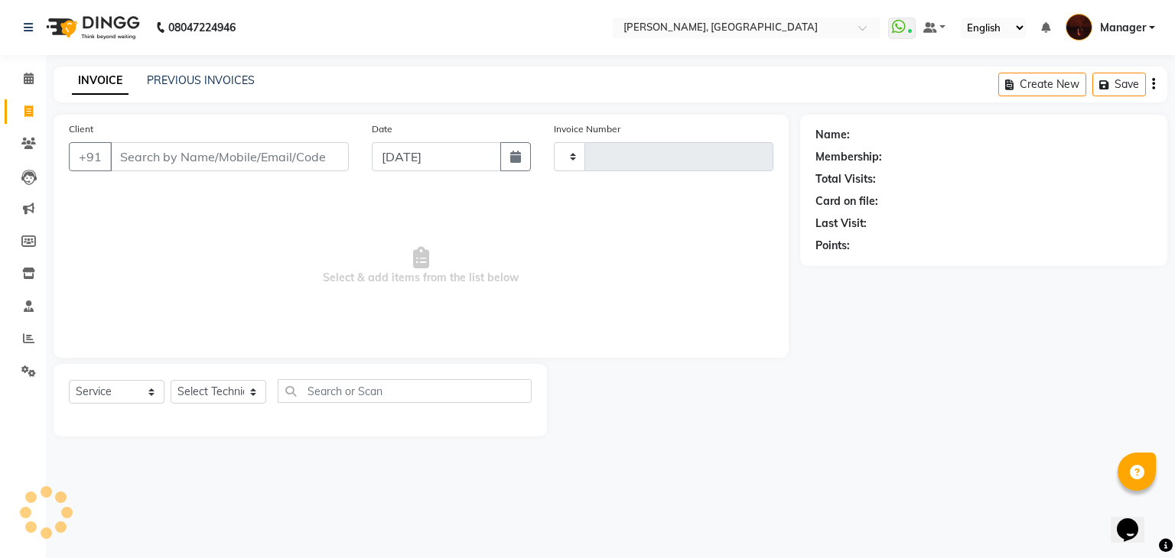
type input "1788"
select select "4063"
click at [200, 160] on input "Client" at bounding box center [229, 156] width 239 height 29
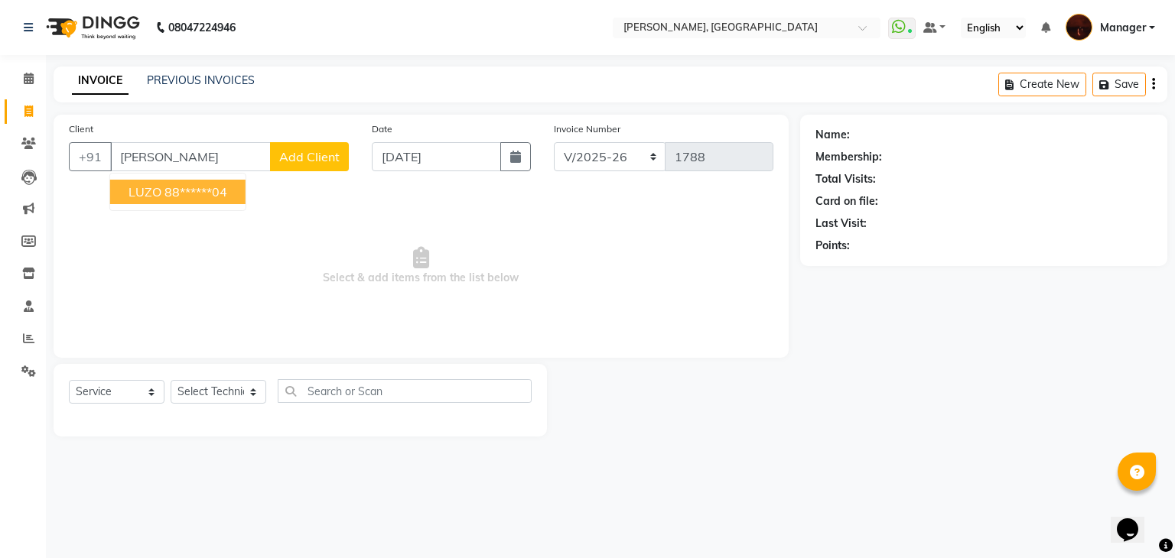
click at [179, 193] on ngb-highlight "88******04" at bounding box center [195, 191] width 63 height 15
type input "88******04"
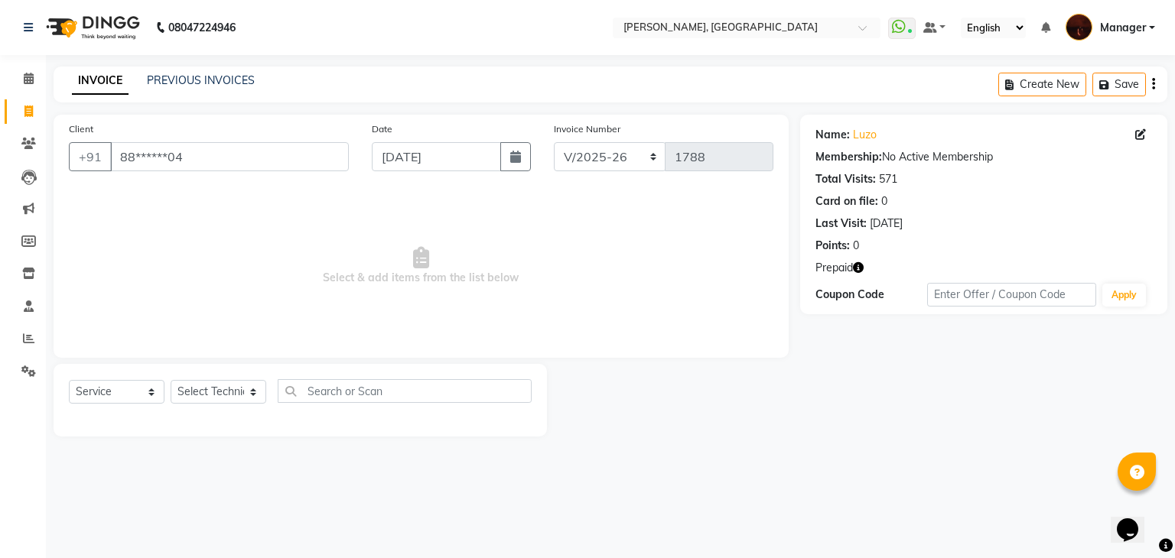
click at [860, 267] on icon "button" at bounding box center [858, 267] width 11 height 11
click at [28, 79] on icon at bounding box center [29, 78] width 10 height 11
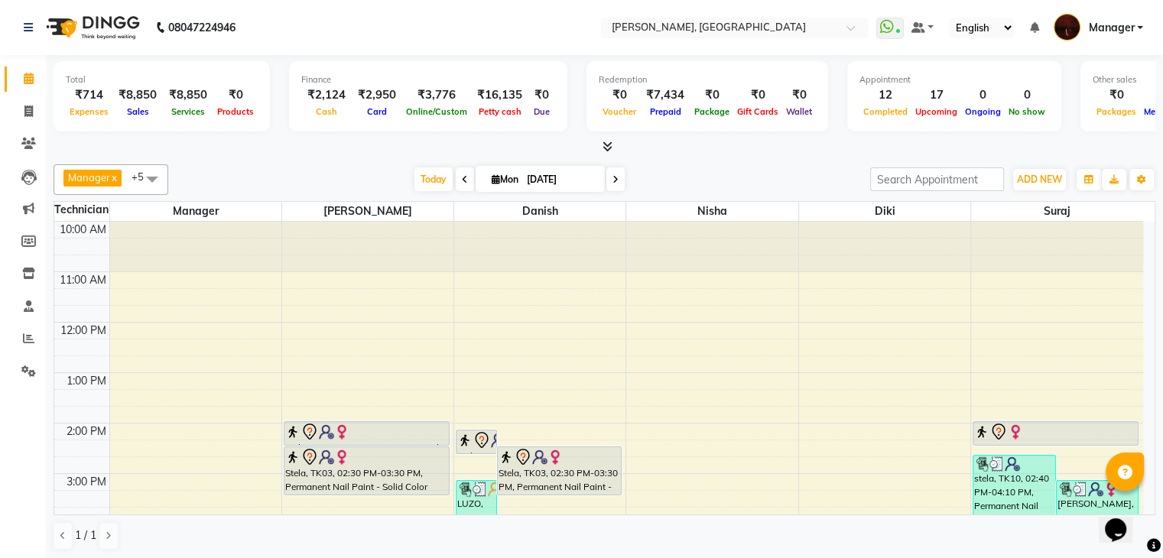
click at [607, 141] on icon at bounding box center [608, 146] width 10 height 11
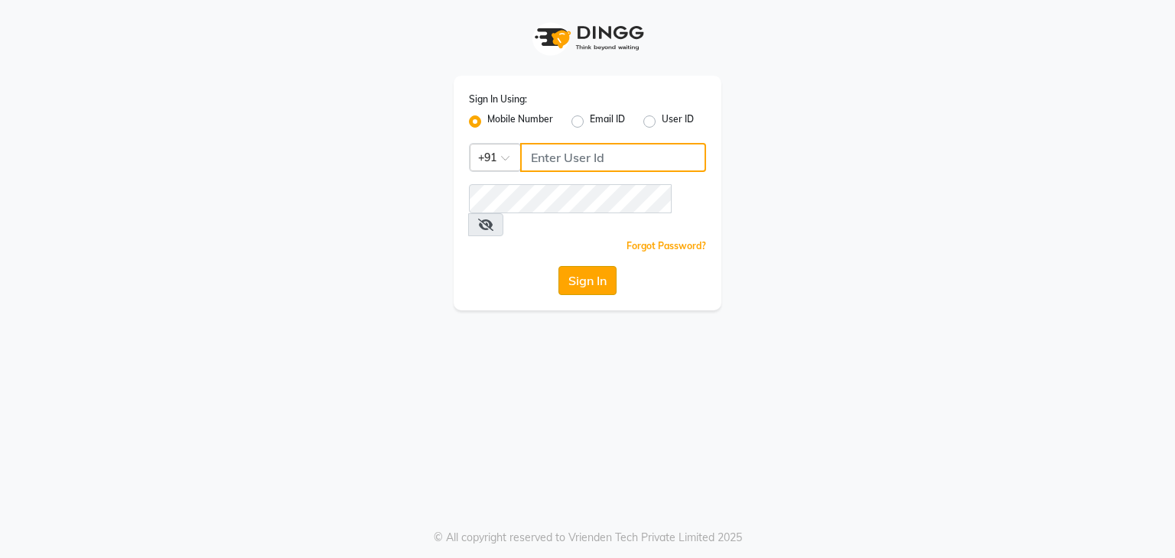
type input "9986416195"
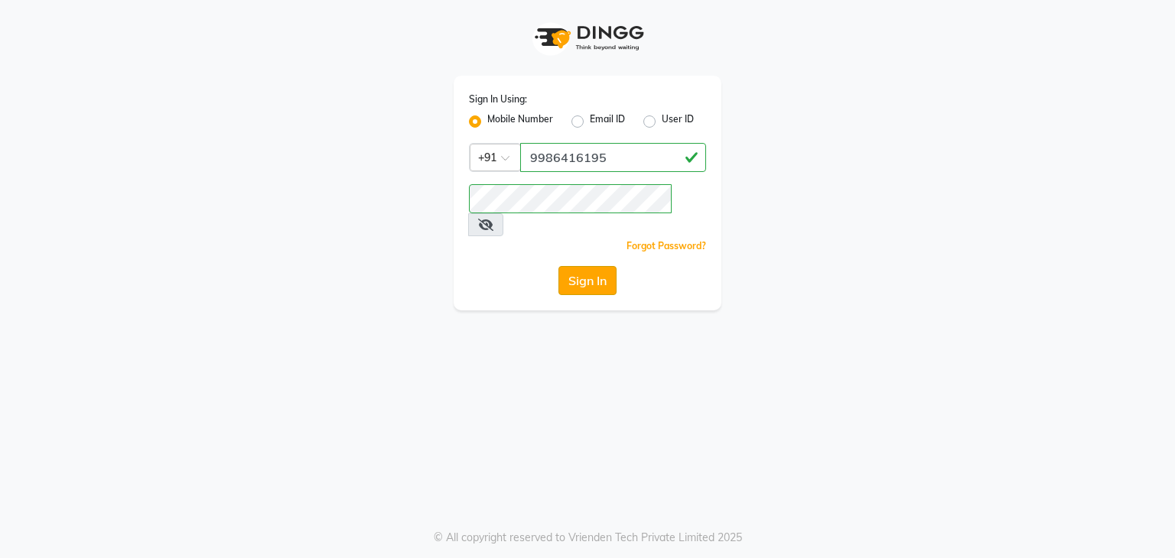
click at [590, 266] on button "Sign In" at bounding box center [587, 280] width 58 height 29
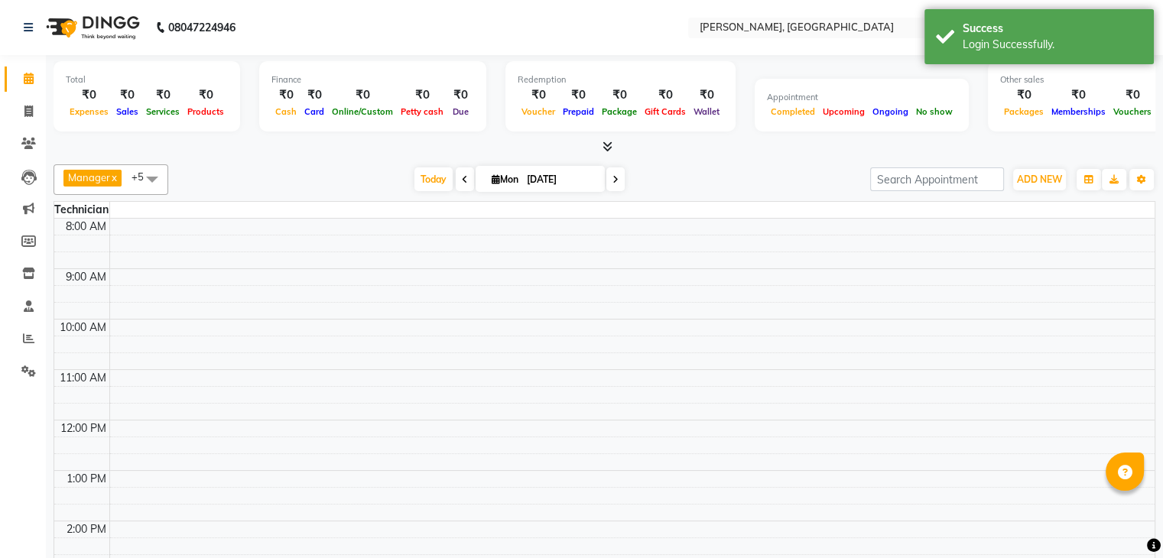
select select "en"
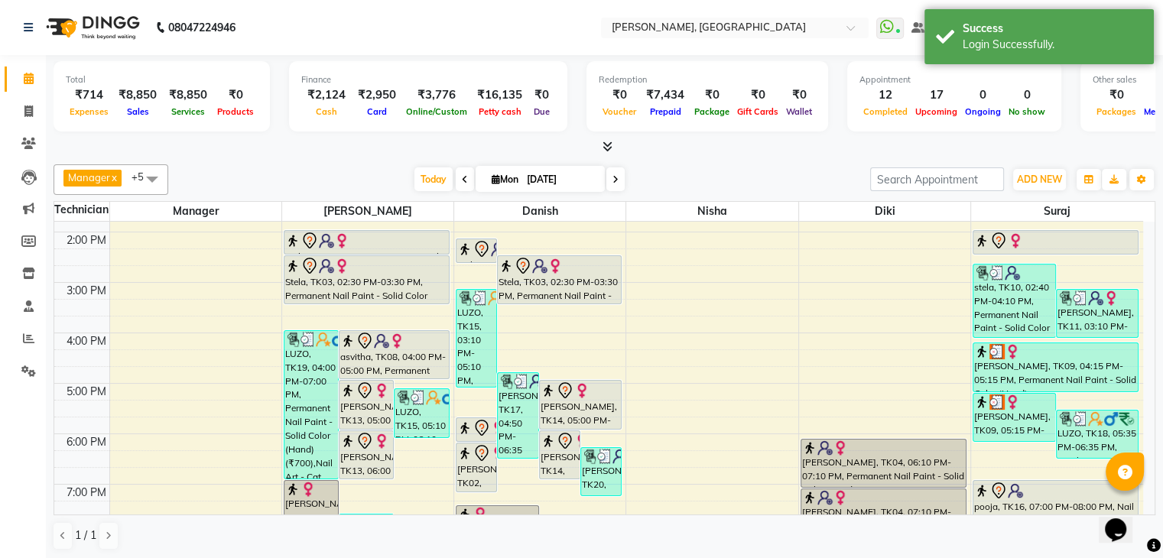
scroll to position [190, 0]
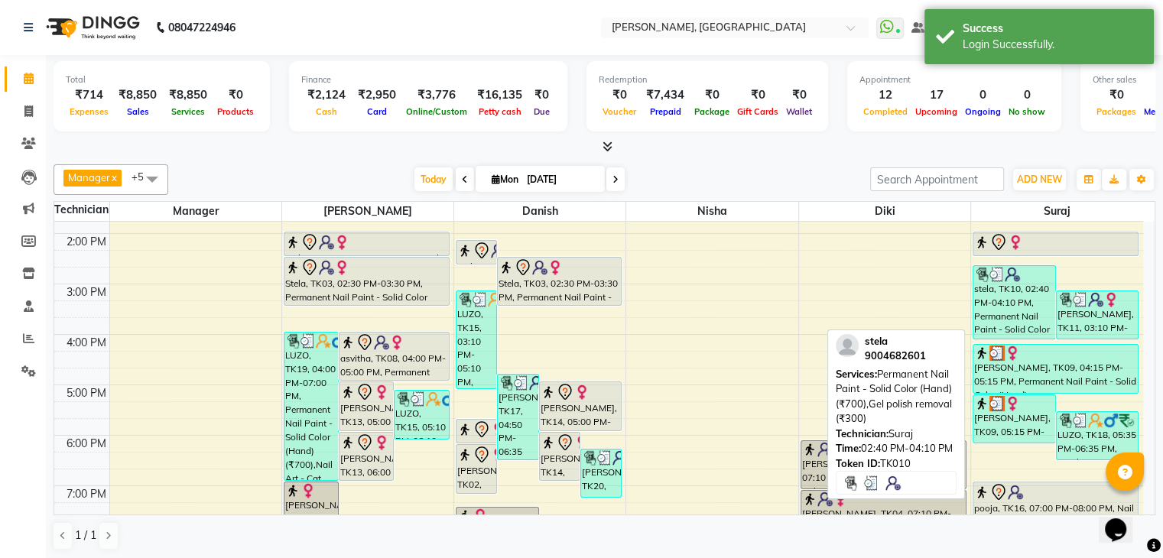
click at [997, 299] on div "stela, TK10, 02:40 PM-04:10 PM, Permanent Nail Paint - Solid Color (Hand) (₹700…" at bounding box center [1015, 302] width 82 height 73
select select "3"
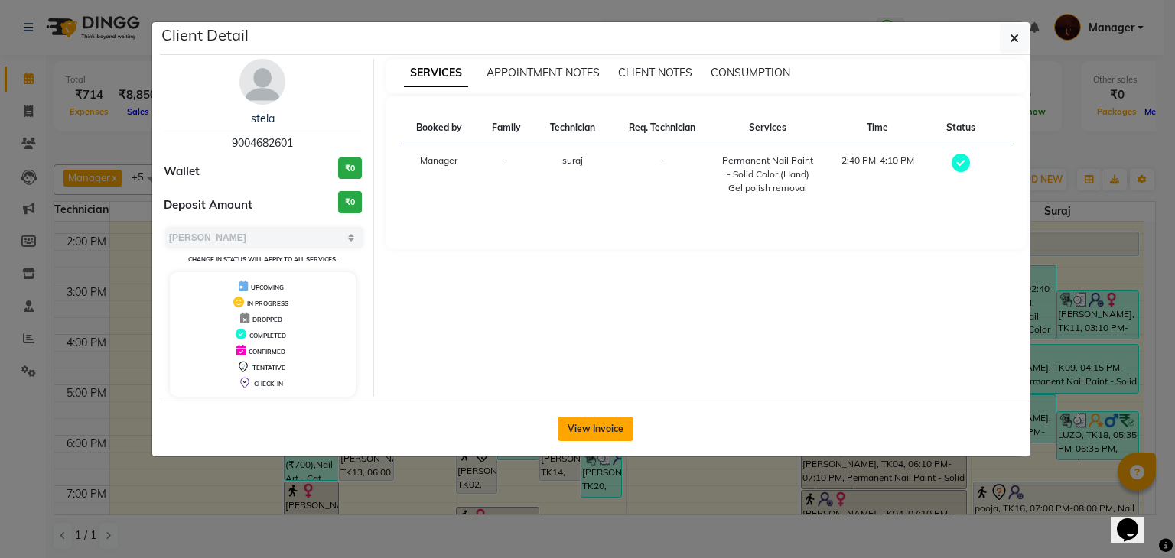
click at [615, 424] on button "View Invoice" at bounding box center [596, 429] width 76 height 24
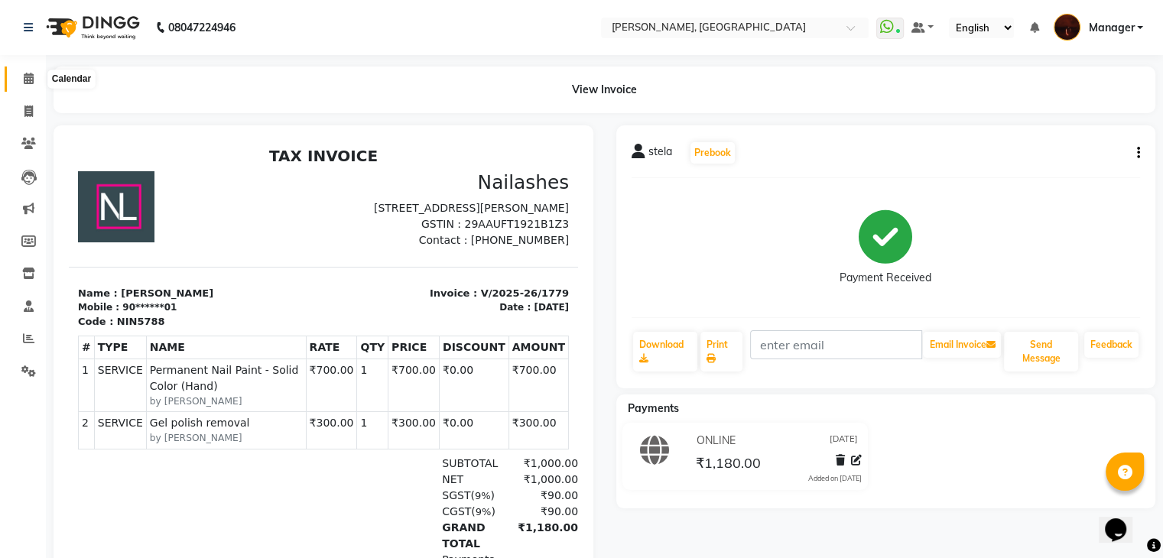
click at [24, 83] on icon at bounding box center [29, 78] width 10 height 11
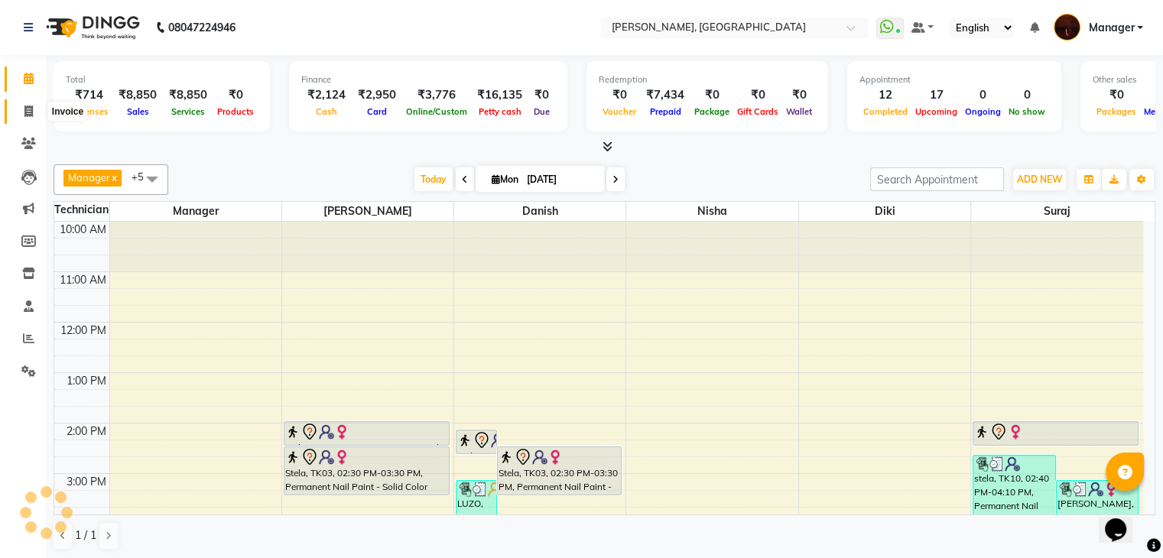
click at [28, 112] on icon at bounding box center [28, 111] width 8 height 11
select select "service"
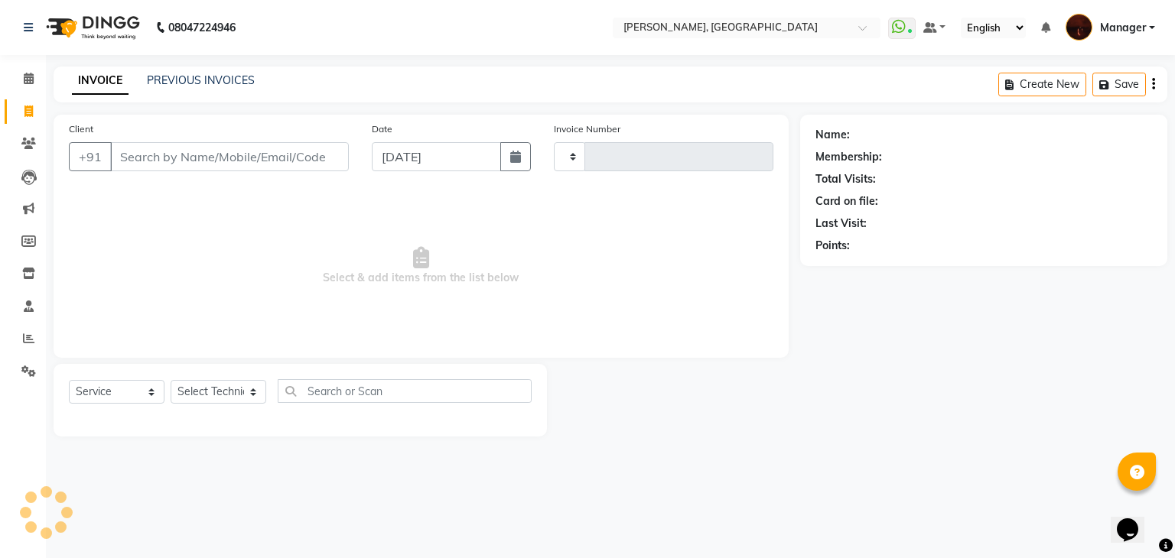
type input "1788"
select select "4063"
click at [201, 80] on link "PREVIOUS INVOICES" at bounding box center [201, 80] width 108 height 14
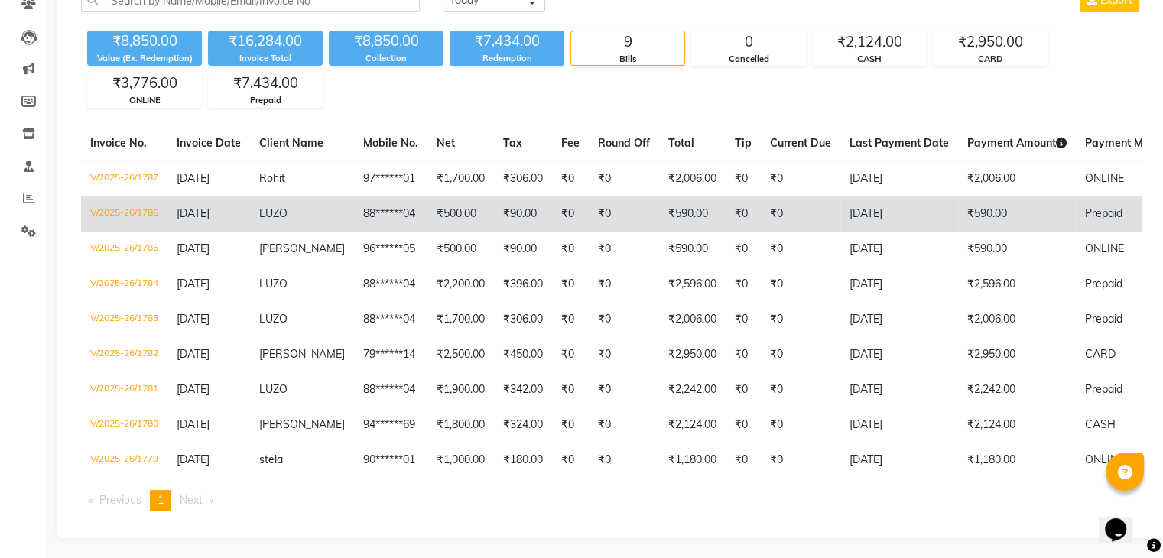
scroll to position [155, 0]
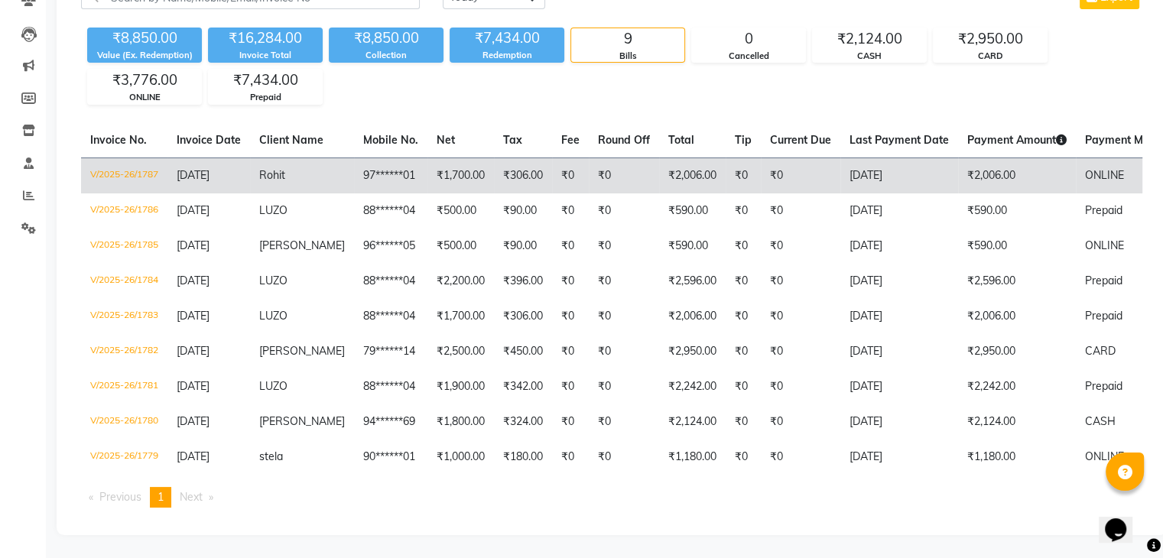
click at [512, 175] on td "₹306.00" at bounding box center [523, 176] width 58 height 36
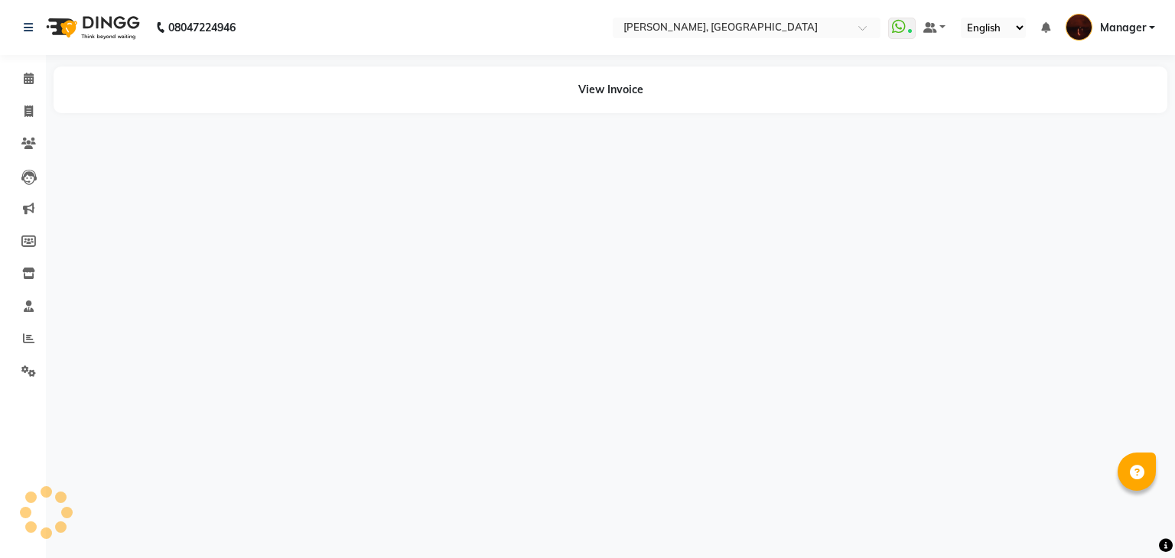
select select "en"
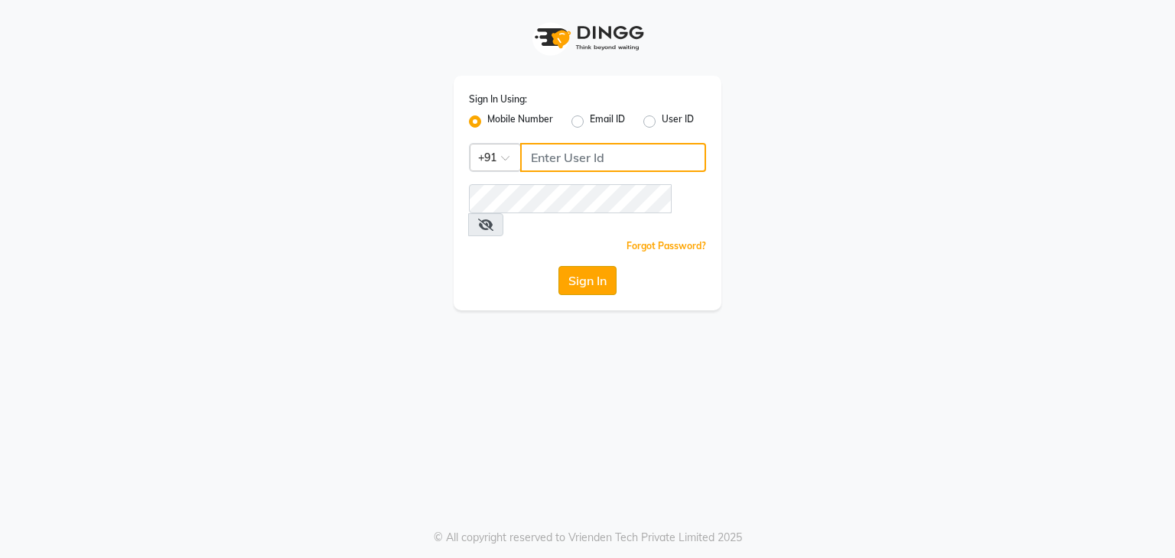
type input "9986416195"
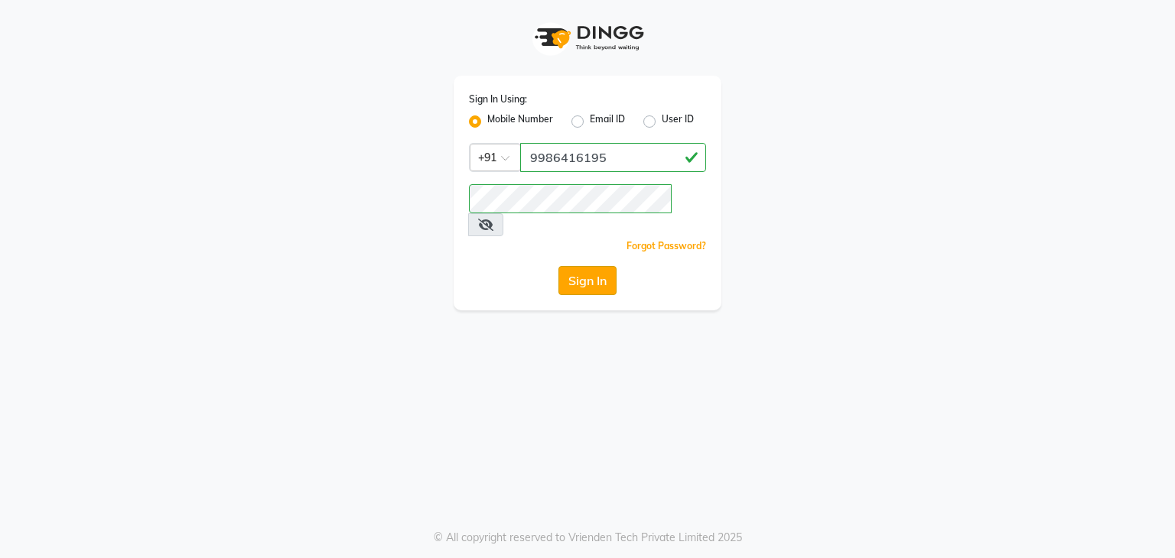
click at [589, 270] on button "Sign In" at bounding box center [587, 280] width 58 height 29
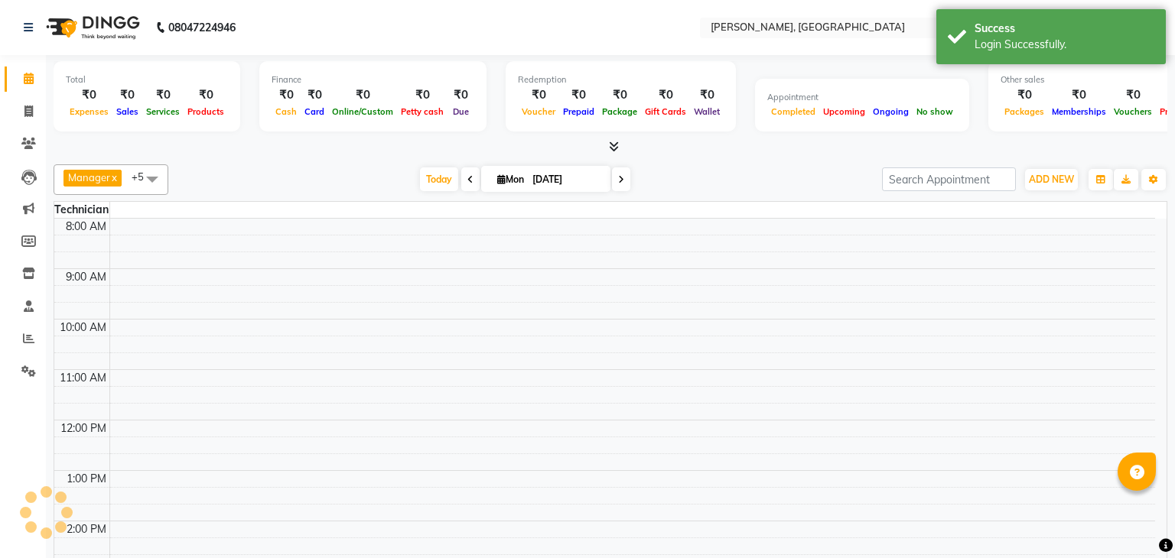
select select "en"
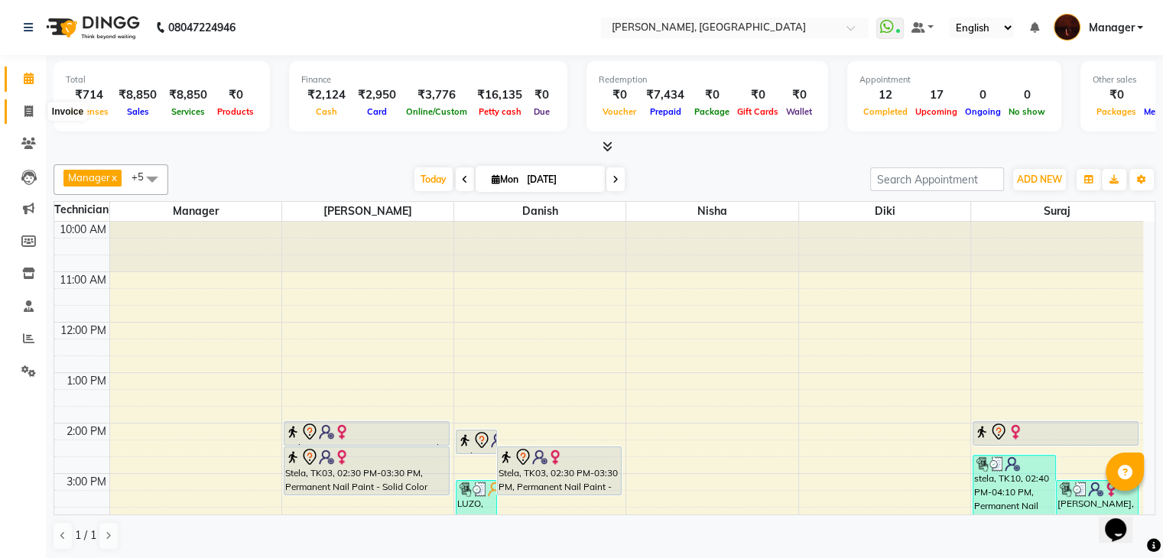
click at [25, 112] on icon at bounding box center [28, 111] width 8 height 11
select select "service"
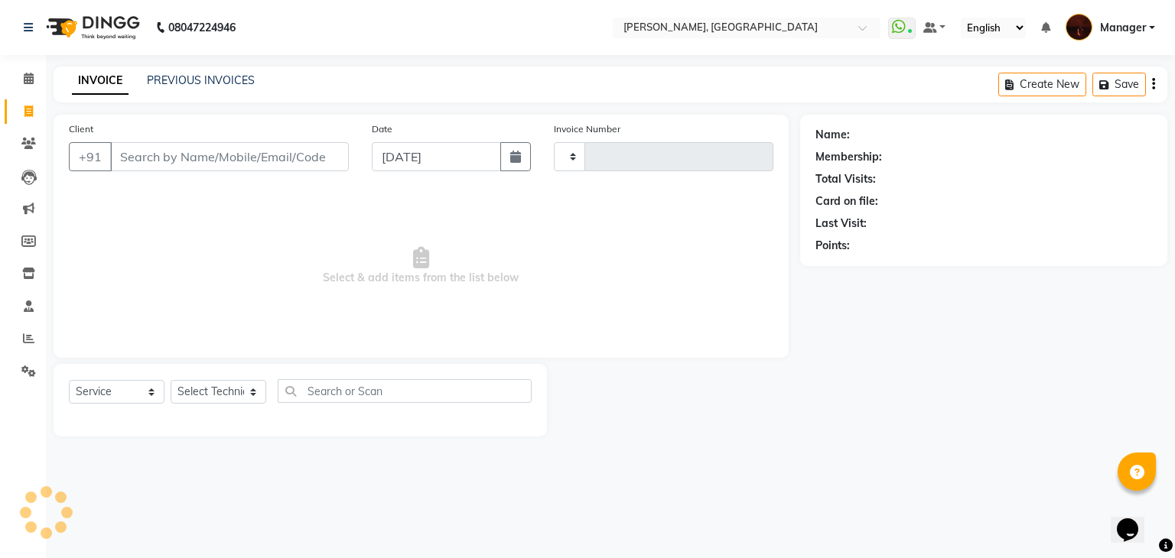
type input "1788"
select select "4063"
click at [223, 74] on link "PREVIOUS INVOICES" at bounding box center [201, 80] width 108 height 14
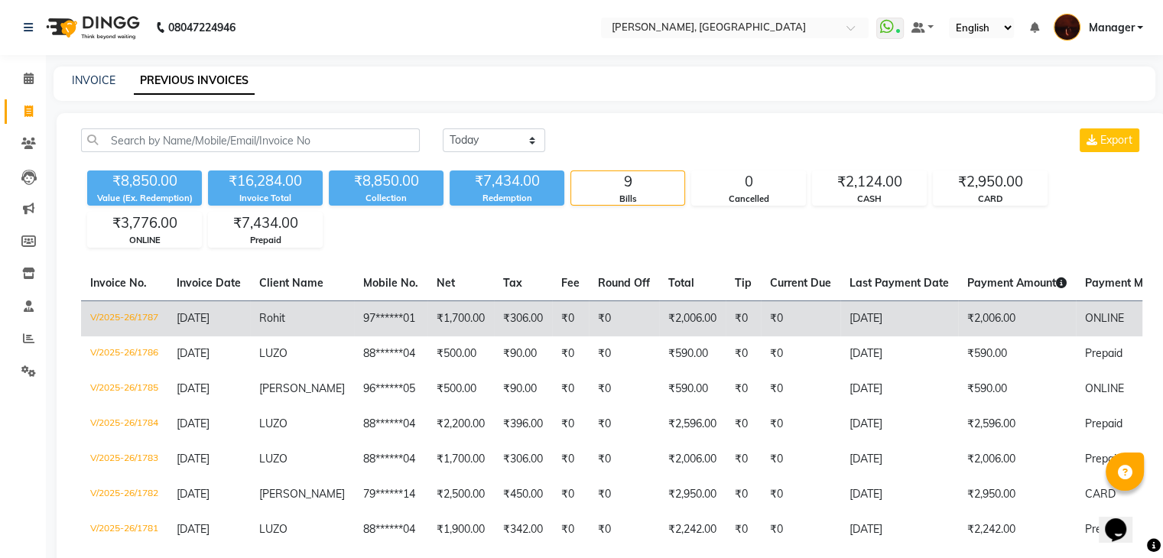
click at [676, 320] on td "₹2,006.00" at bounding box center [692, 319] width 67 height 36
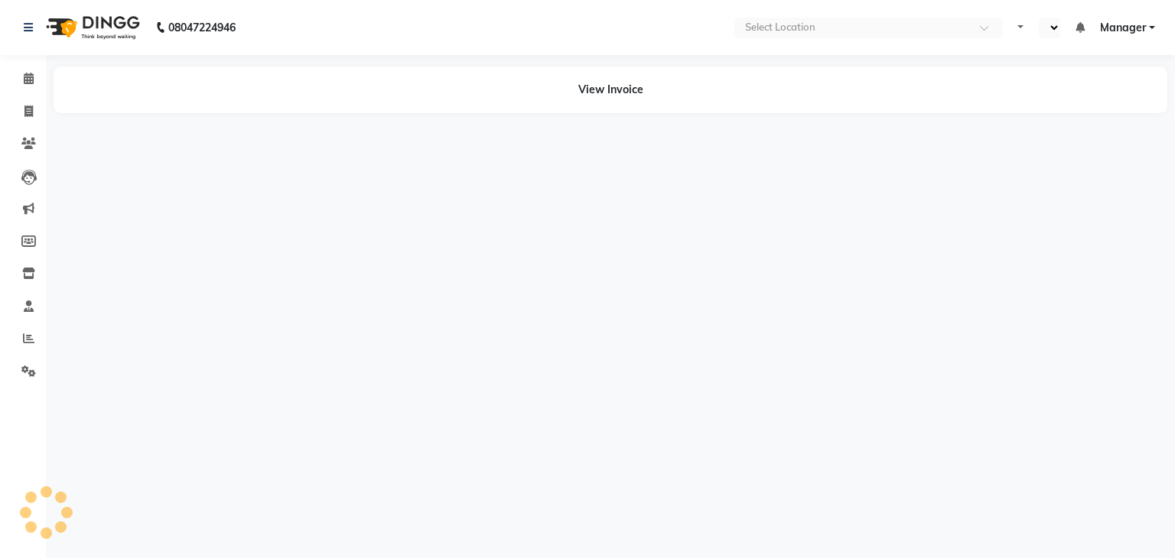
select select "en"
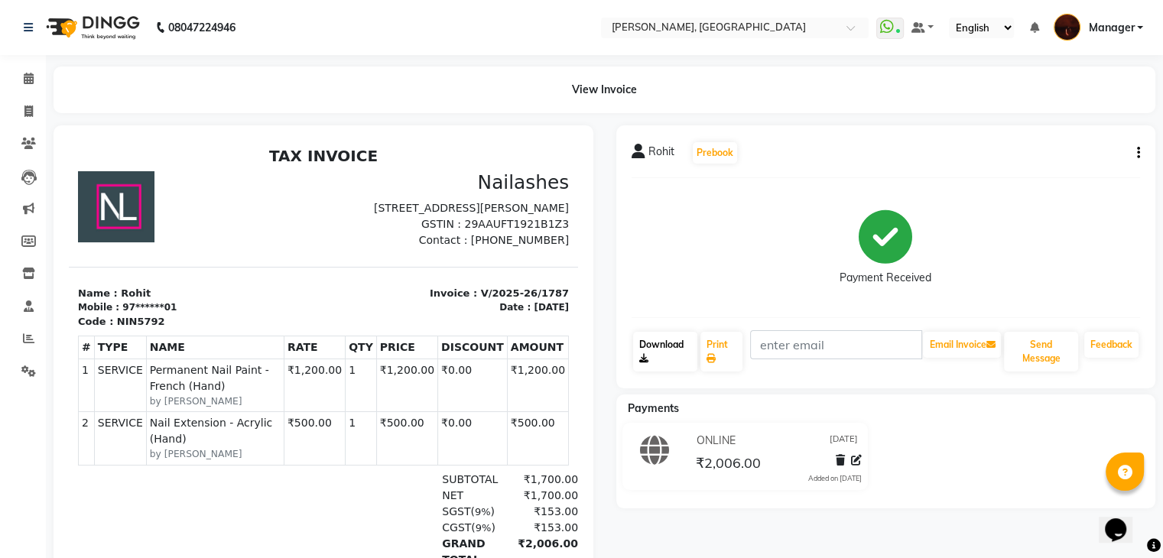
scroll to position [173, 0]
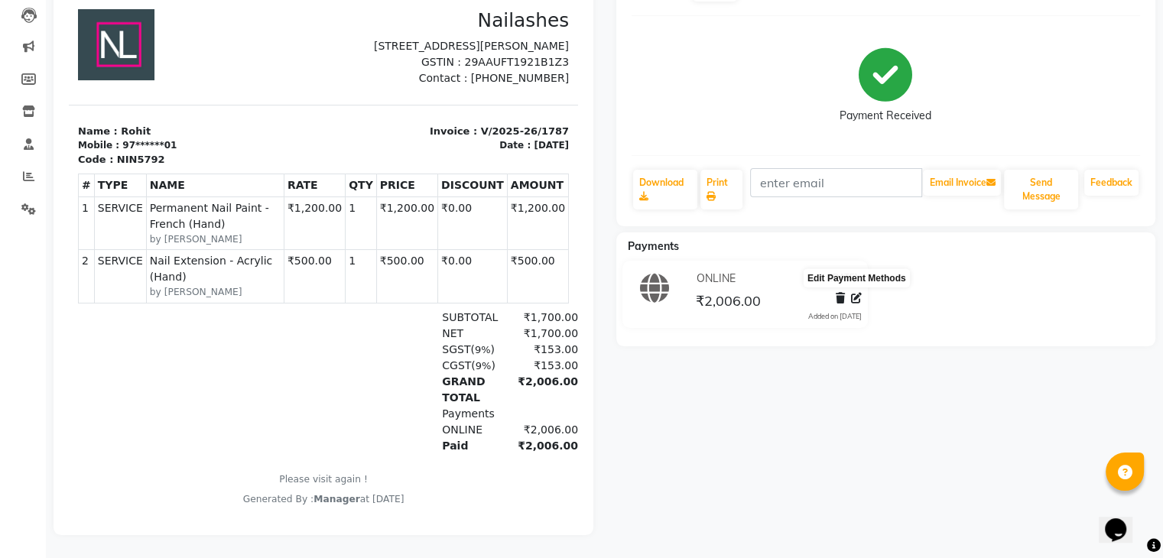
click at [852, 293] on icon at bounding box center [856, 298] width 11 height 11
select select "3"
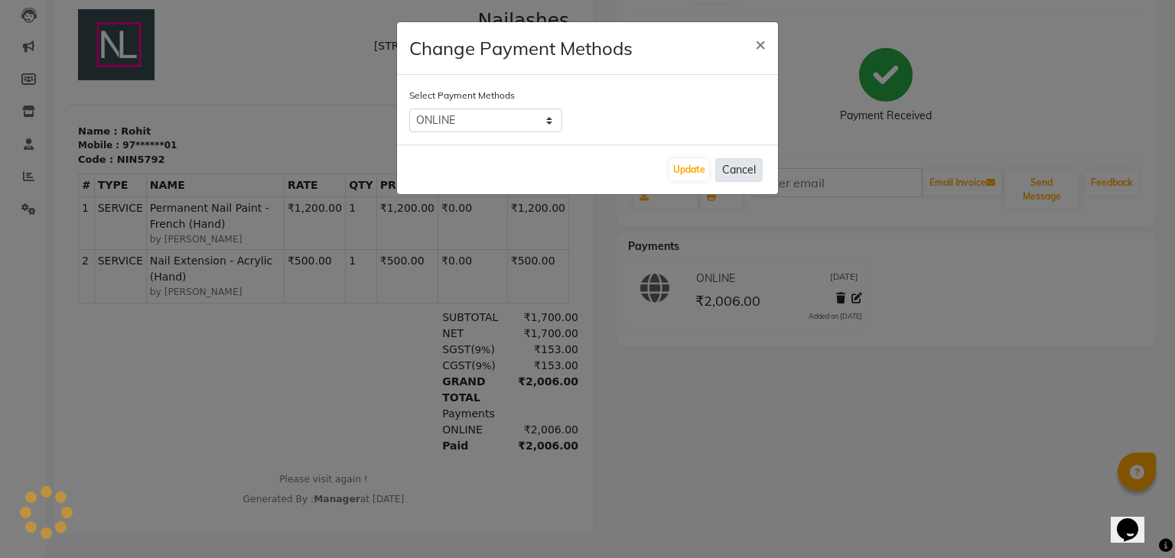
click at [730, 178] on button "Cancel" at bounding box center [738, 170] width 47 height 24
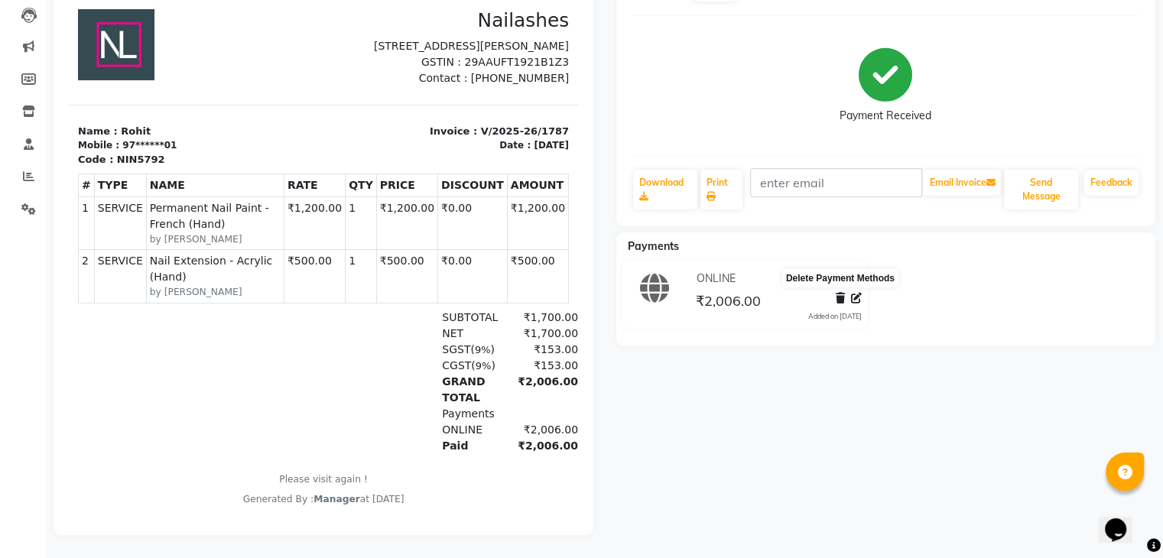
click at [839, 293] on icon at bounding box center [840, 298] width 9 height 11
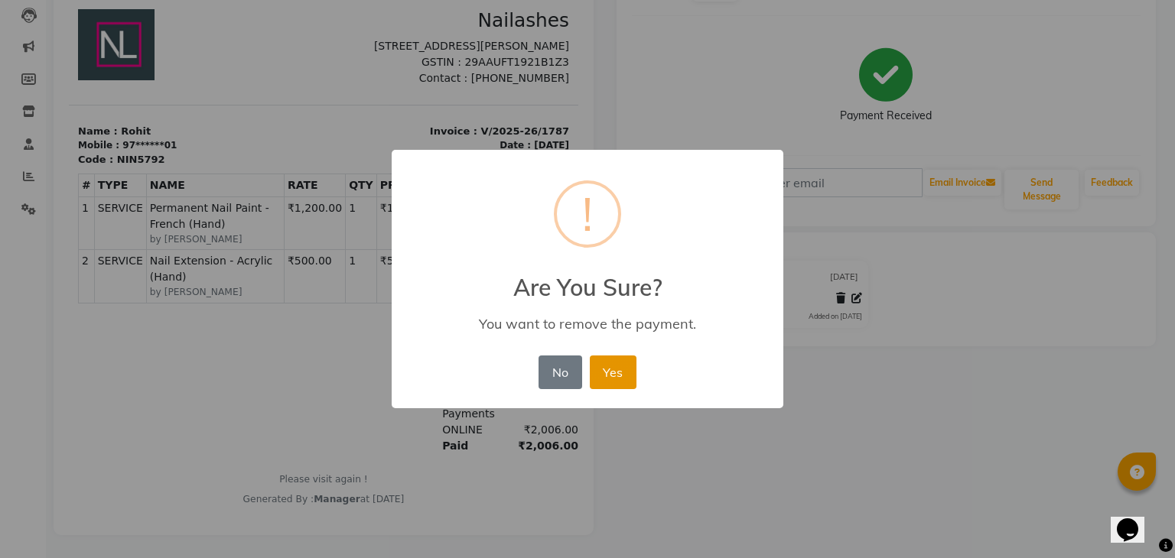
click at [620, 379] on button "Yes" at bounding box center [613, 373] width 47 height 34
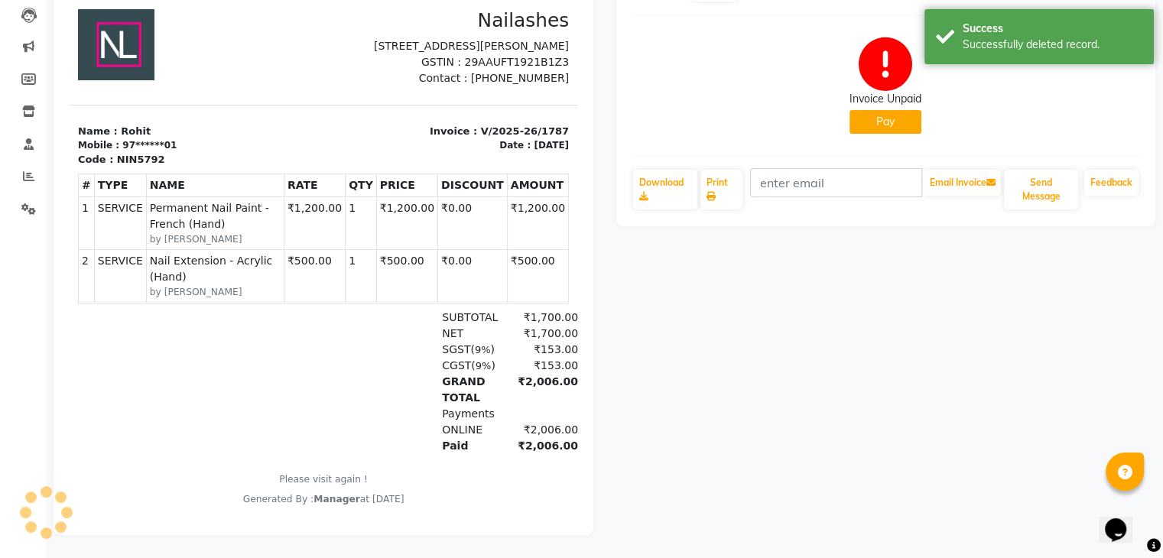
scroll to position [157, 0]
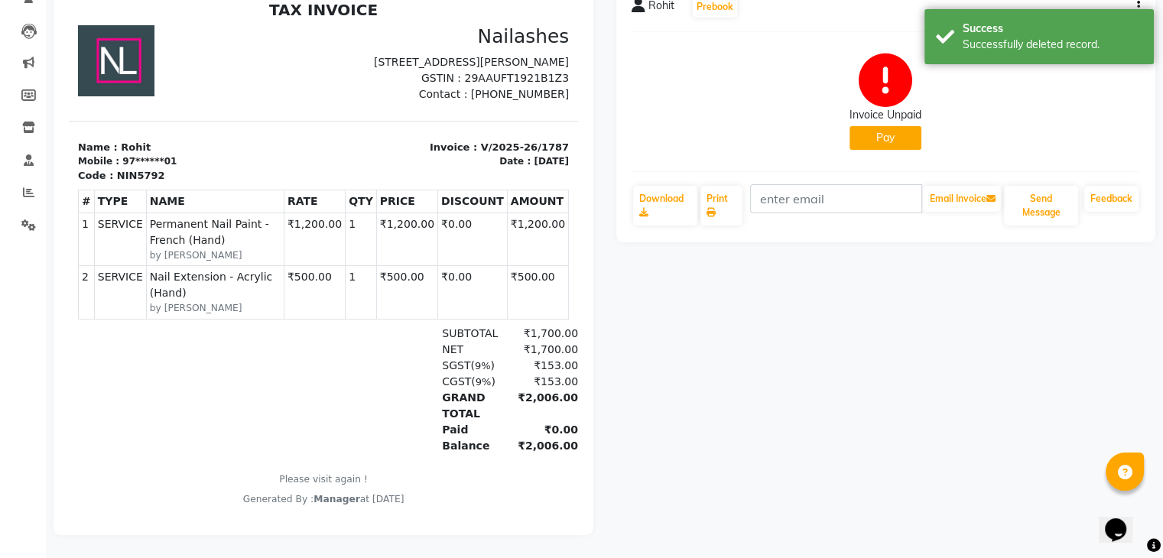
click at [877, 128] on button "Pay" at bounding box center [886, 138] width 72 height 24
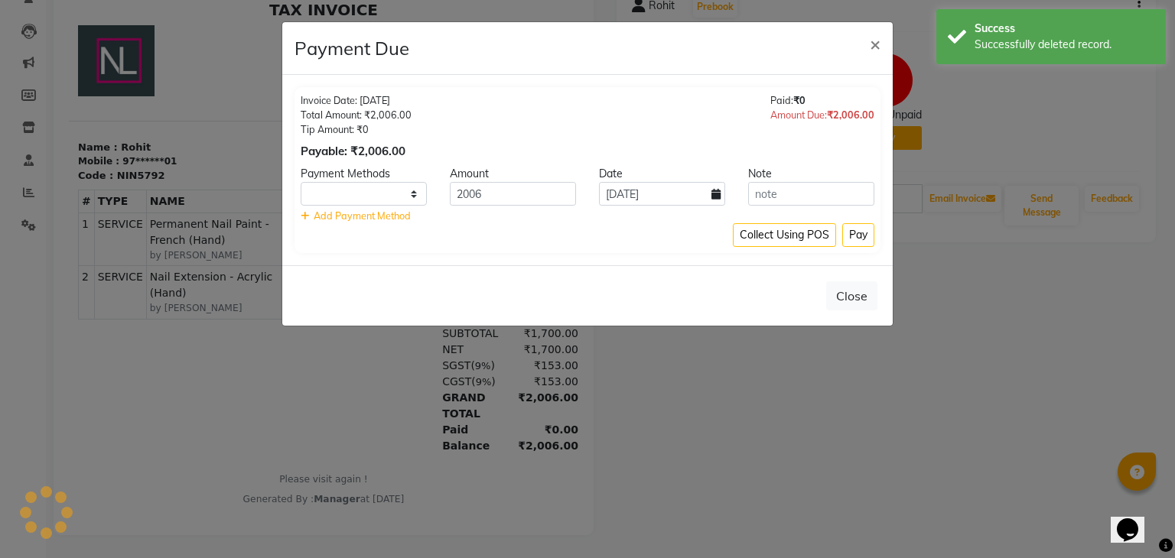
select select "1"
click at [540, 203] on input "2006" at bounding box center [513, 194] width 126 height 24
type input "2"
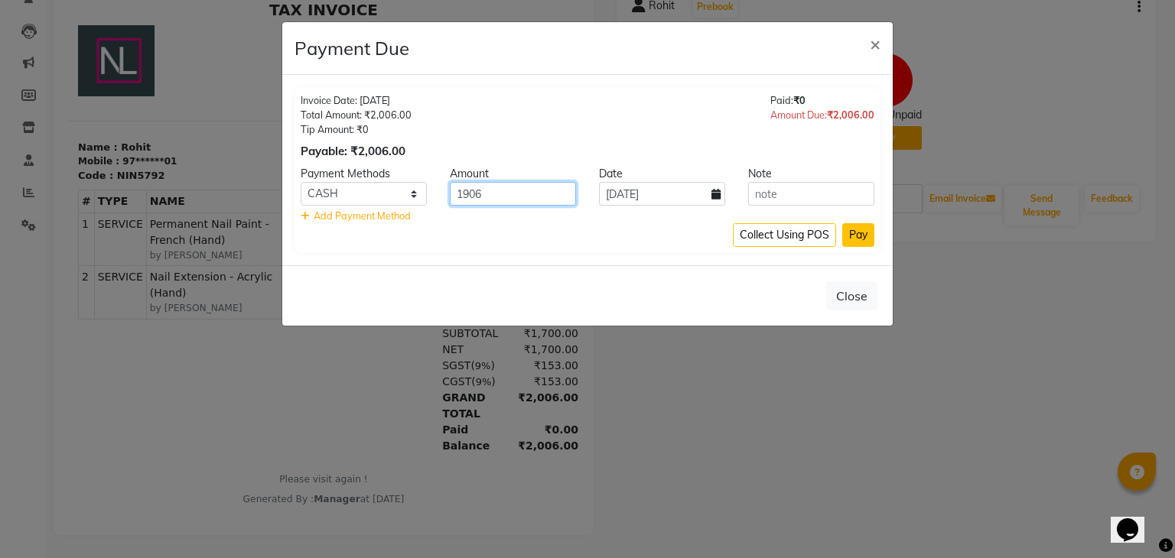
type input "1906"
click at [851, 233] on button "Pay" at bounding box center [858, 235] width 32 height 24
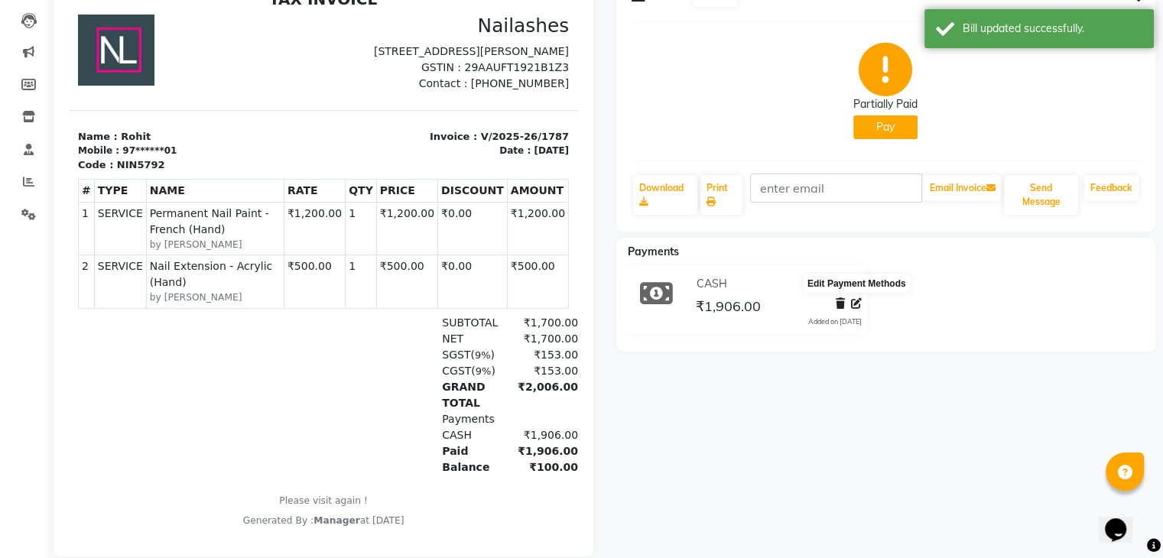
click at [857, 307] on icon at bounding box center [856, 303] width 11 height 11
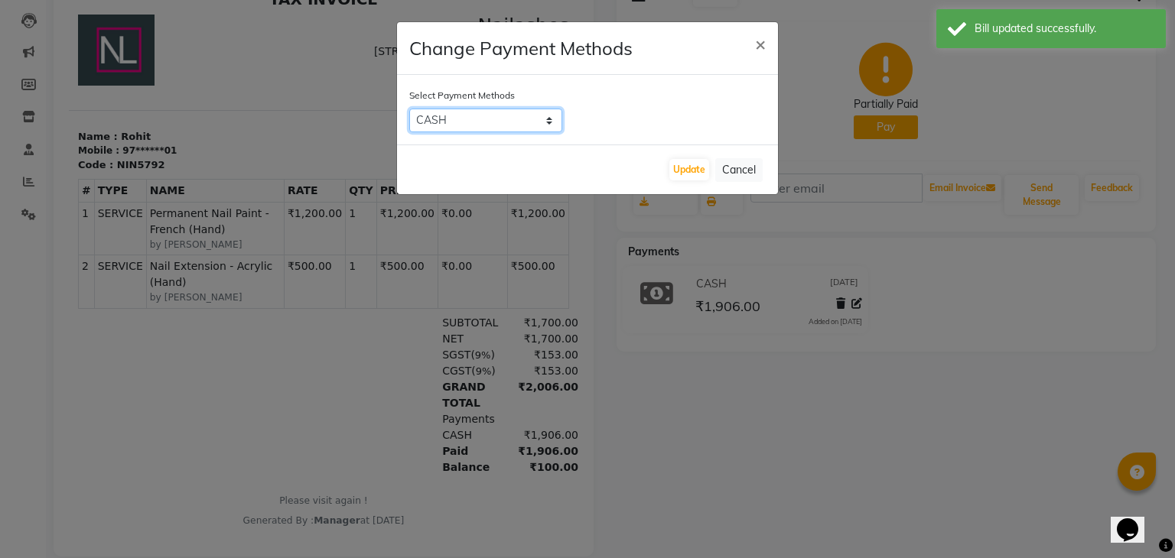
click at [506, 124] on select "Bank ONLINE CASH UPI M CARD GPay LUZO District App" at bounding box center [485, 121] width 153 height 24
select select "3"
click at [409, 109] on select "Bank ONLINE CASH UPI M CARD GPay LUZO District App" at bounding box center [485, 121] width 153 height 24
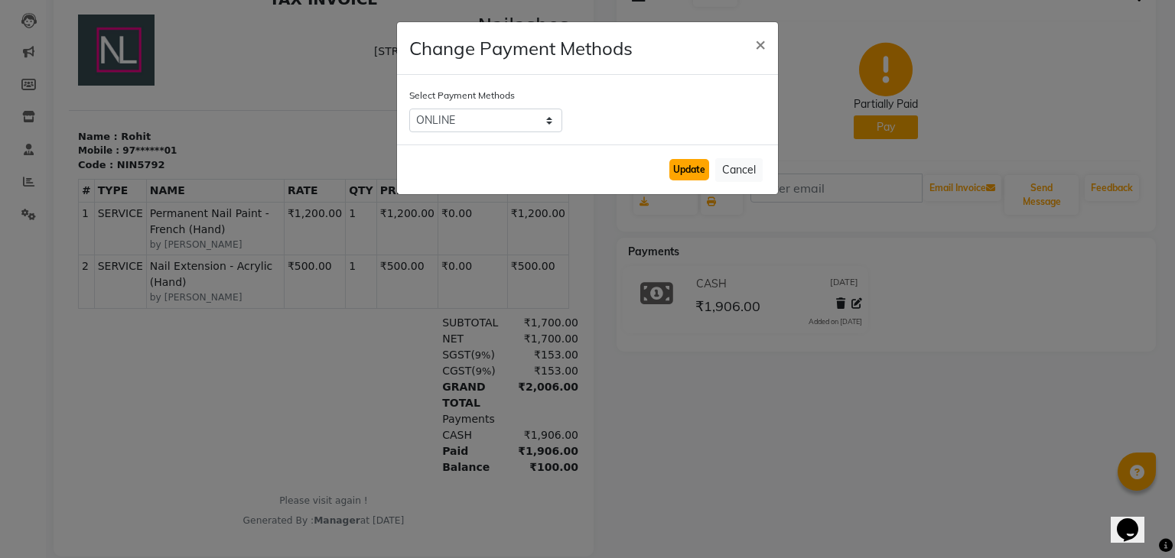
click at [688, 169] on button "Update" at bounding box center [689, 169] width 40 height 21
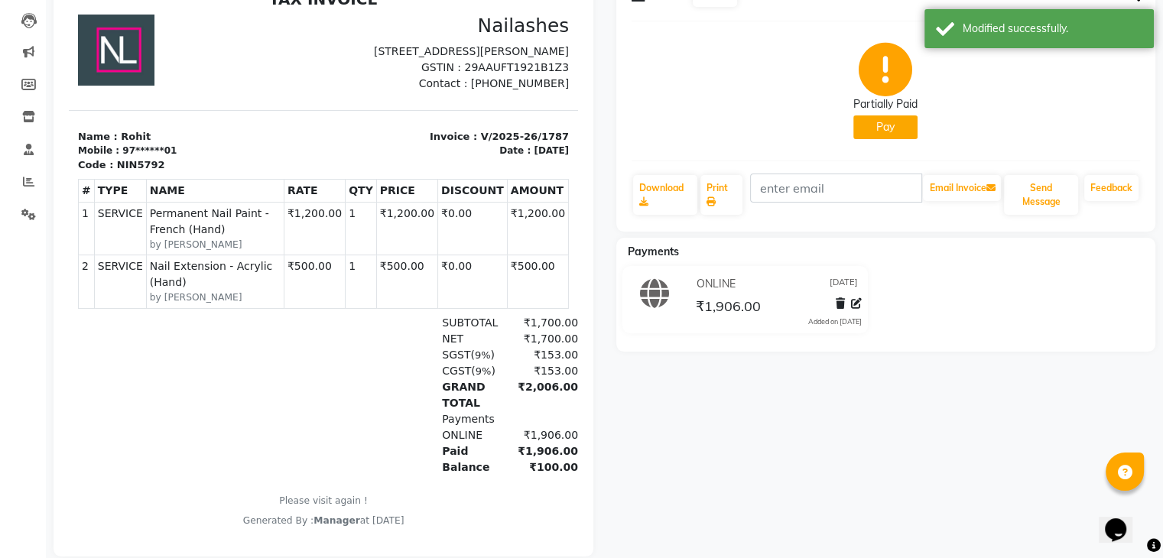
scroll to position [0, 0]
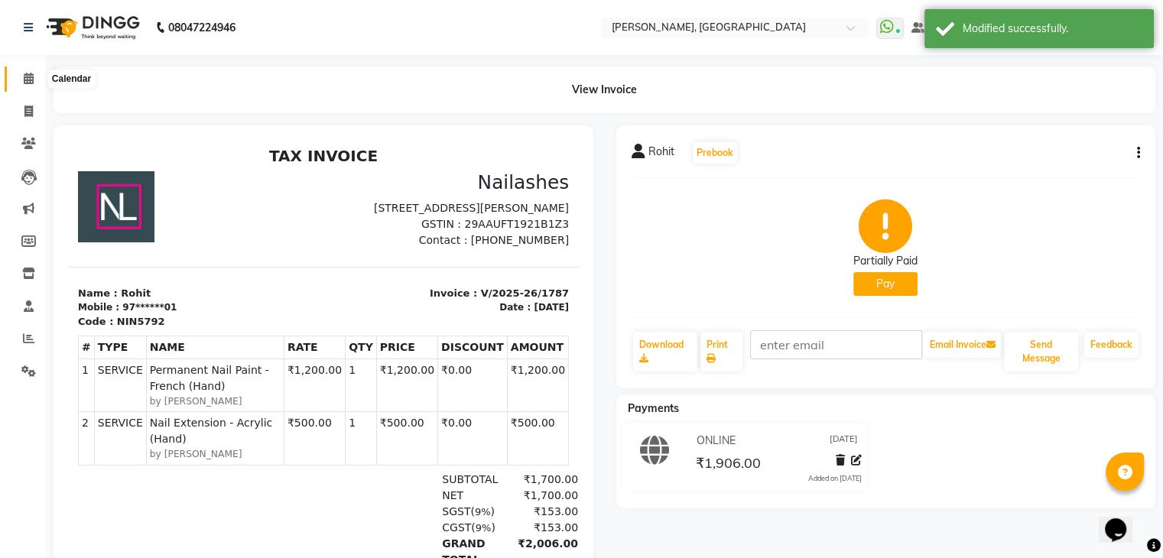
click at [27, 80] on icon at bounding box center [29, 78] width 10 height 11
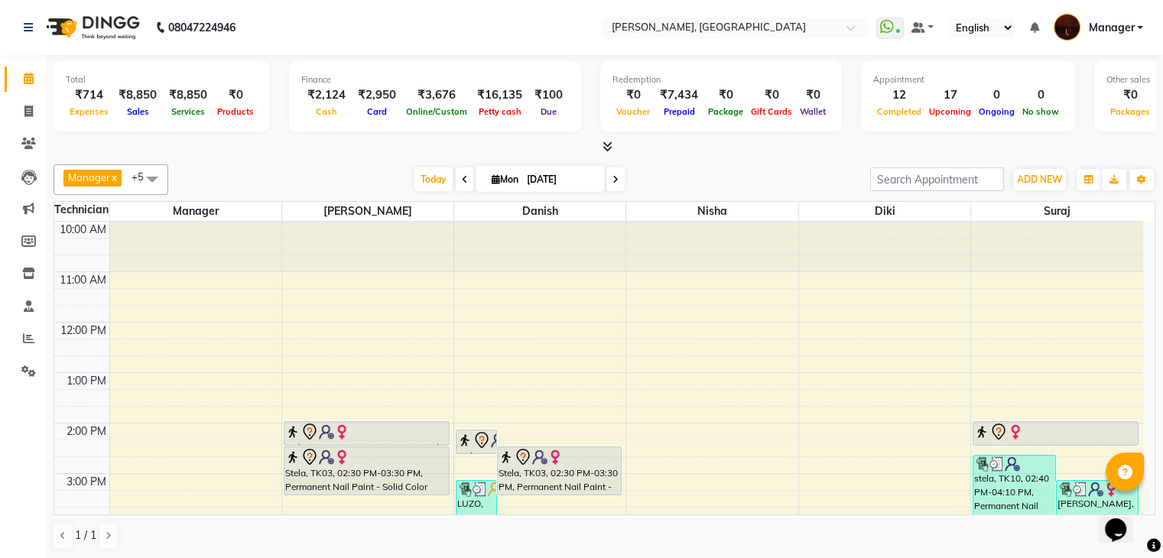
click at [607, 144] on icon at bounding box center [608, 146] width 10 height 11
